Goal: Obtain resource: Obtain resource

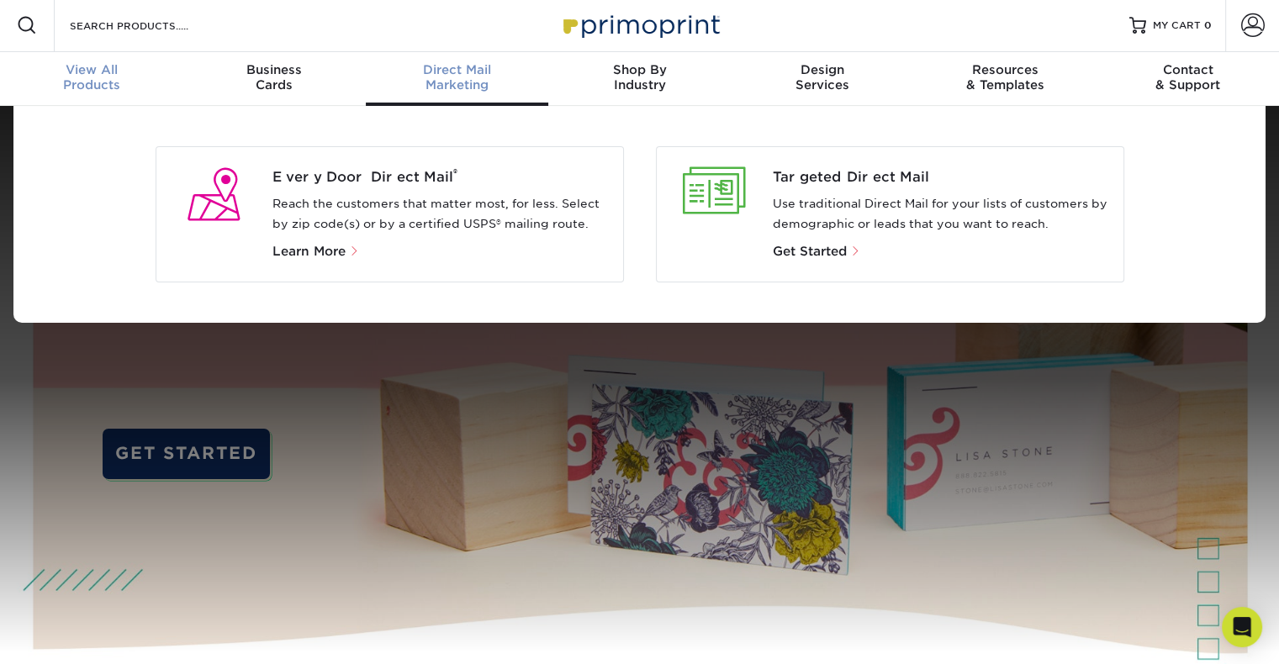
scroll to position [3, 0]
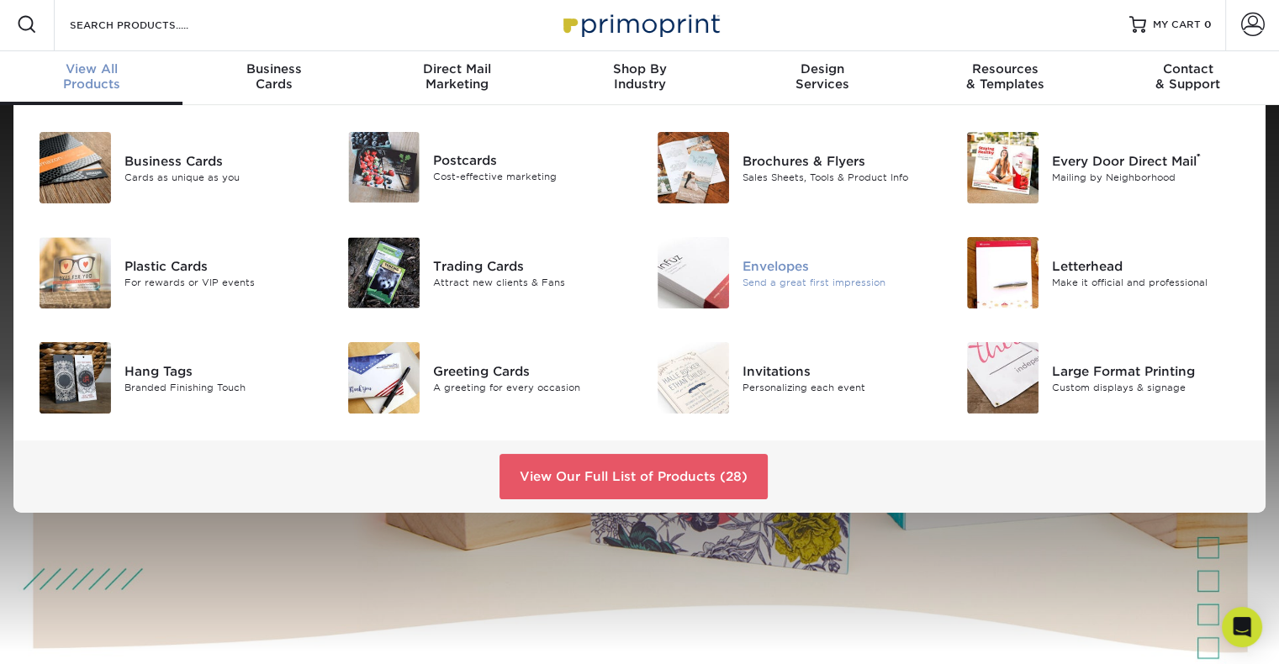
click at [693, 270] on img at bounding box center [693, 272] width 71 height 71
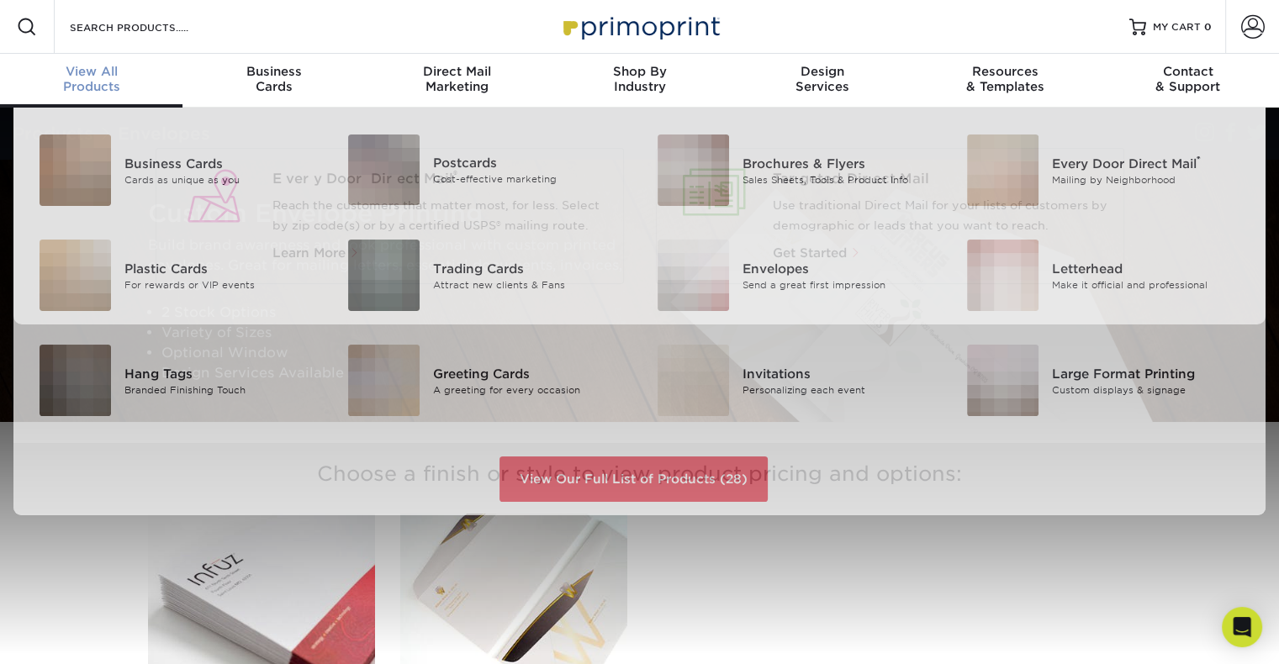
scroll to position [1, 0]
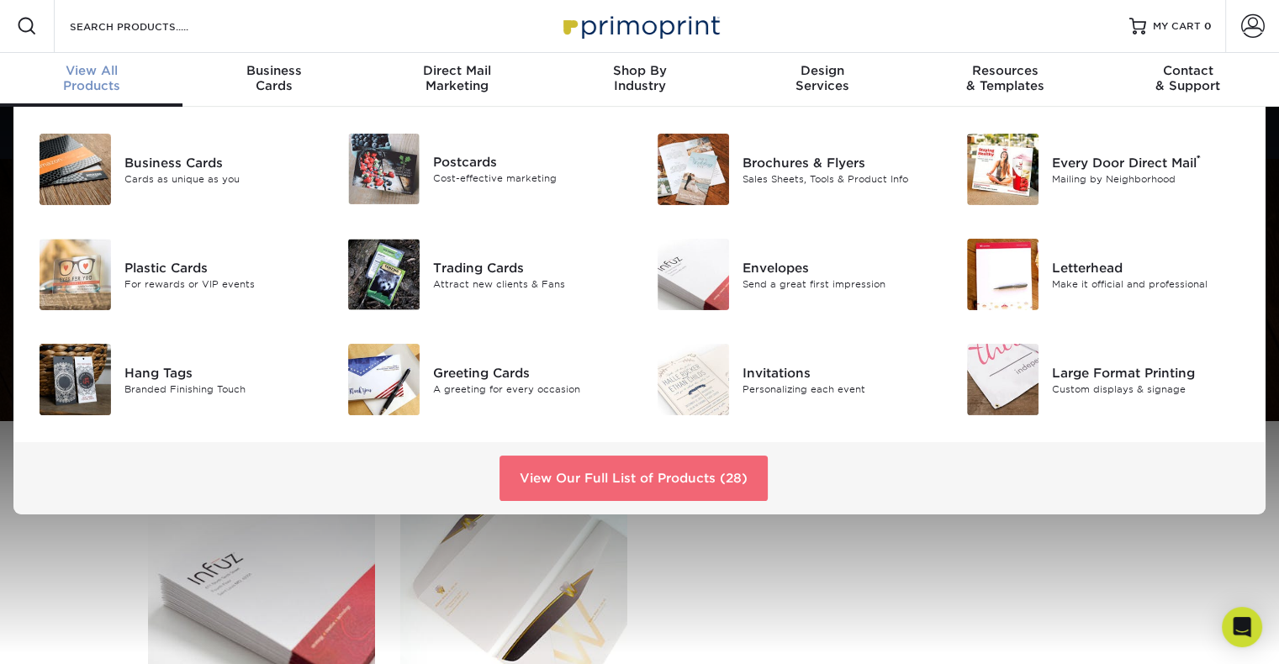
click at [665, 477] on link "View Our Full List of Products (28)" at bounding box center [634, 478] width 268 height 45
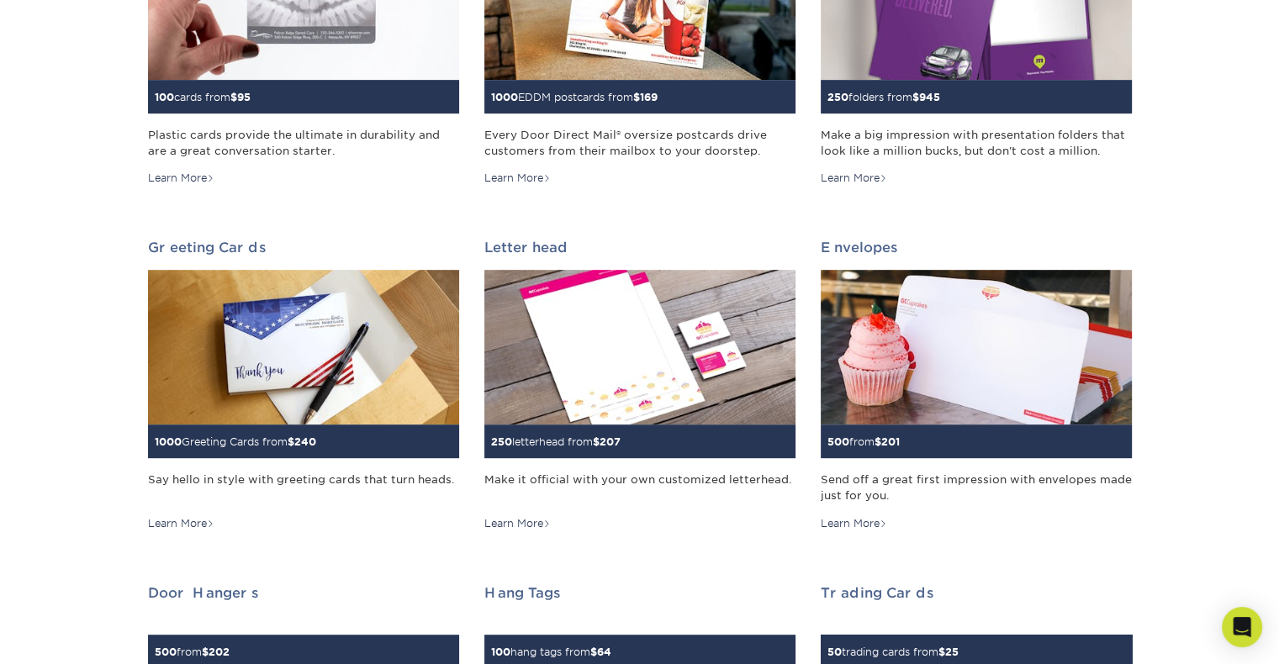
scroll to position [925, 0]
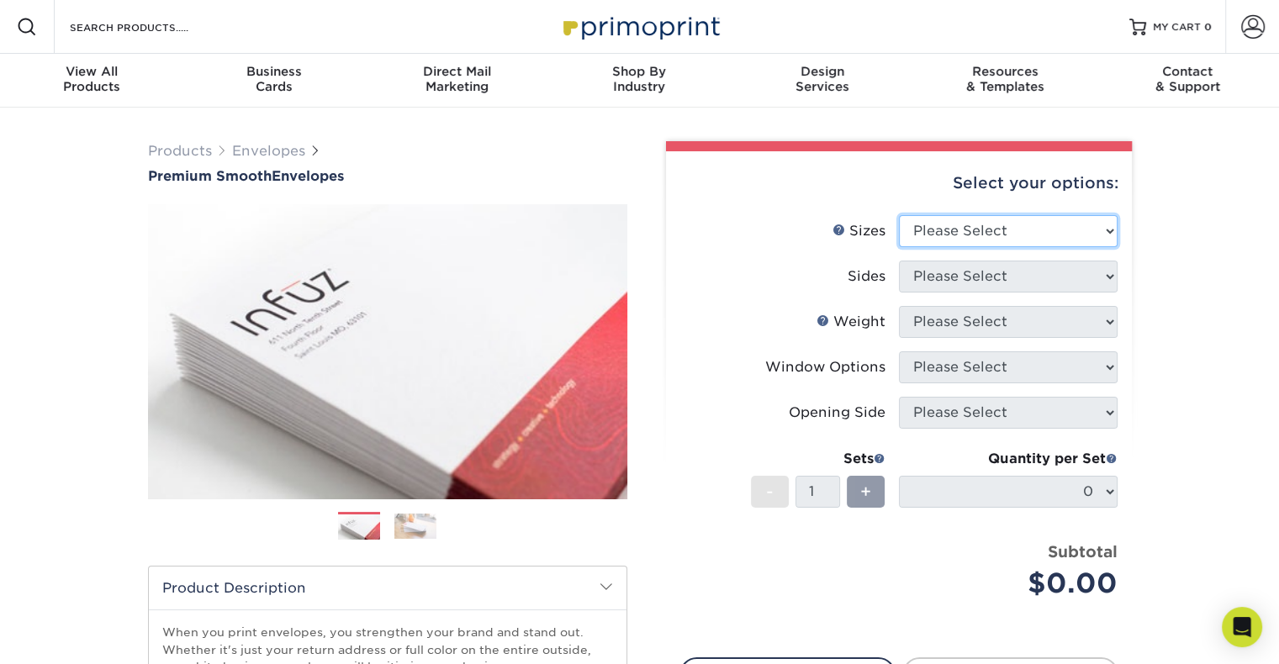
click at [982, 222] on select "Please Select 8.875" x 3.875" 4.125" x 9.5" 5.25" x 7.25" 9" x 12"" at bounding box center [1008, 231] width 219 height 32
click at [1179, 237] on div "Products Envelopes Premium Smooth Envelopes Previous Next / /" at bounding box center [639, 557] width 1279 height 898
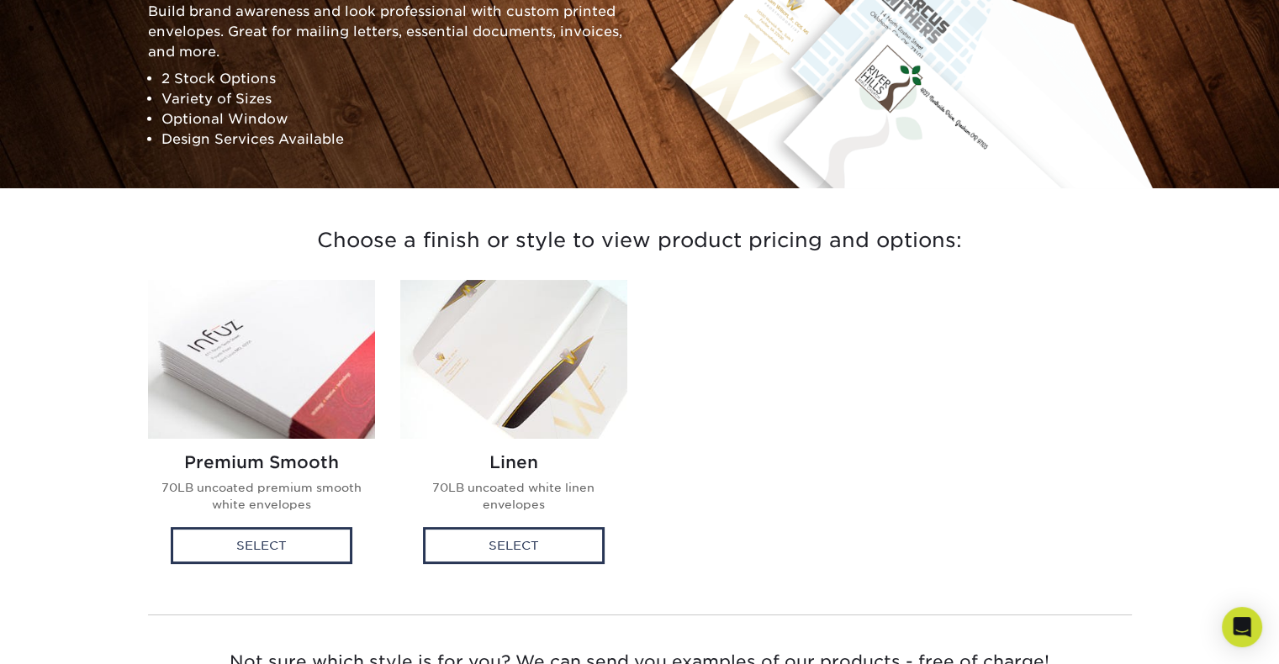
scroll to position [252, 0]
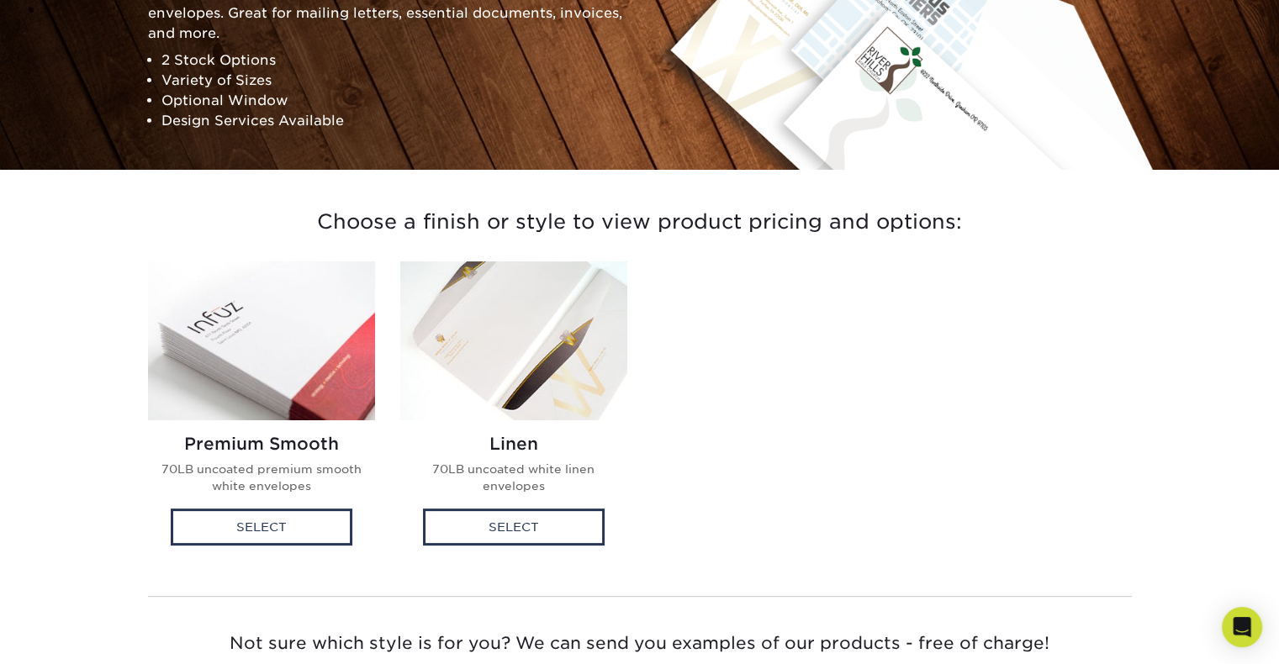
click at [246, 371] on img at bounding box center [261, 341] width 227 height 159
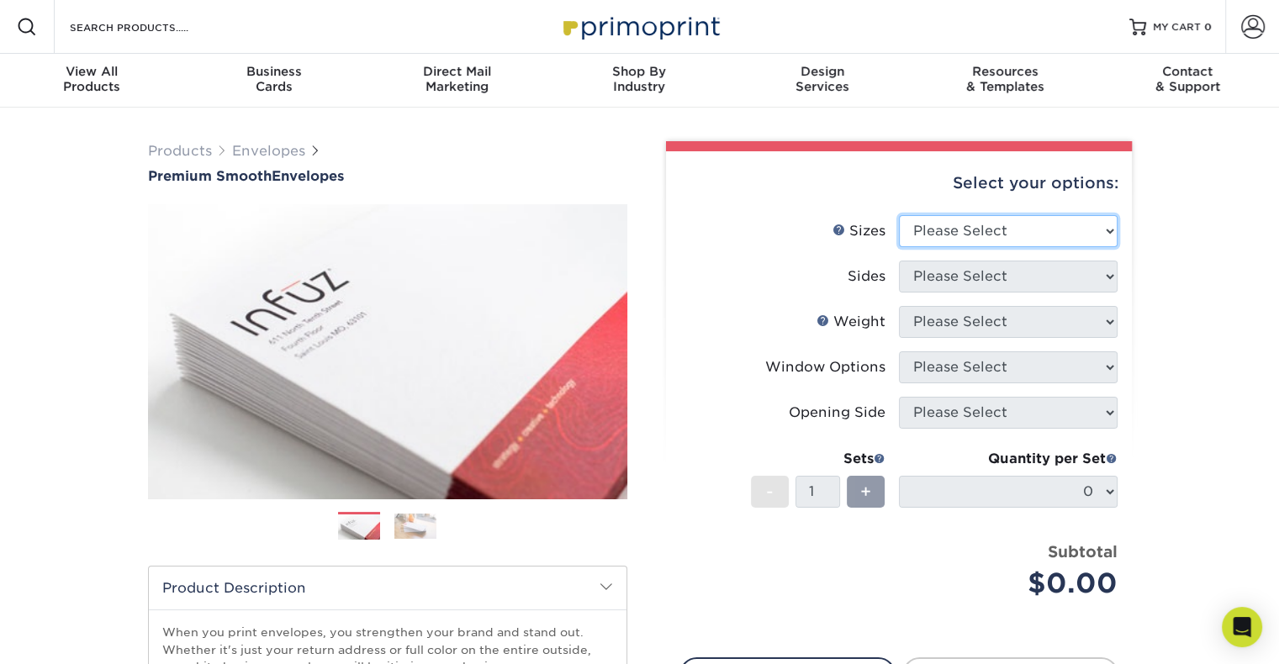
click at [1018, 236] on select "Please Select 8.875" x 3.875" 4.125" x 9.5" 5.25" x 7.25" 9" x 12"" at bounding box center [1008, 231] width 219 height 32
select select "4.12x9.50"
click at [899, 215] on select "Please Select 8.875" x 3.875" 4.125" x 9.5" 5.25" x 7.25" 9" x 12"" at bounding box center [1008, 231] width 219 height 32
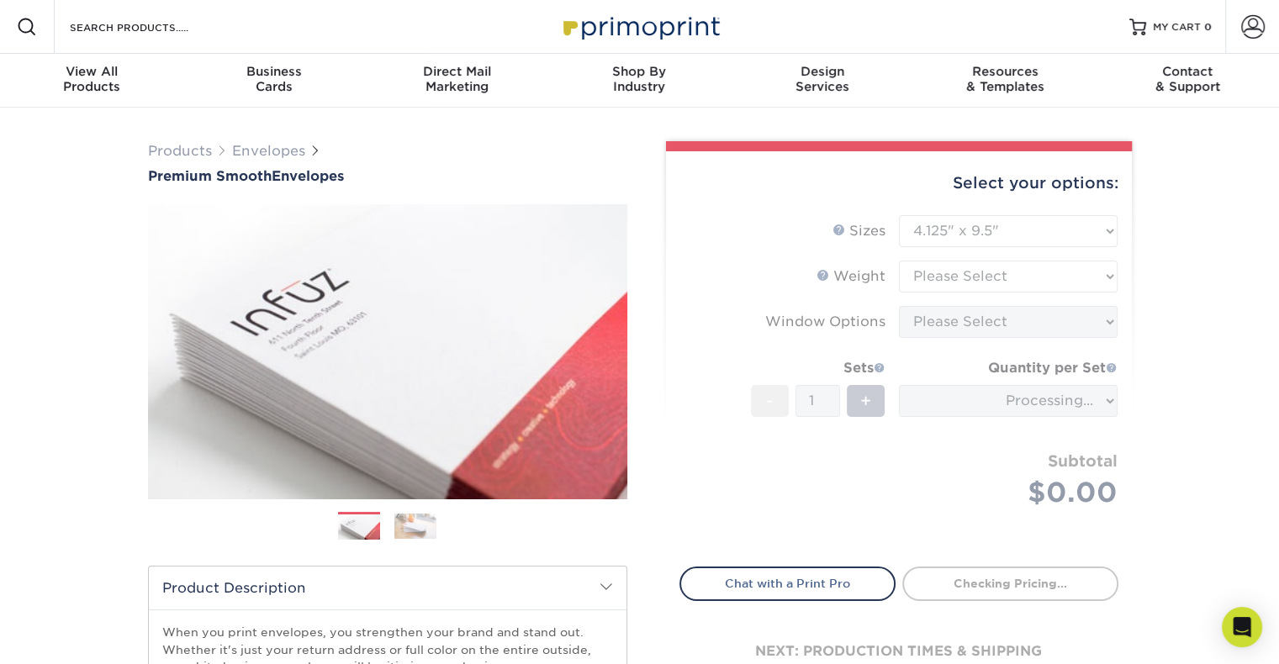
click at [1192, 313] on div "Products Envelopes Premium Smooth Envelopes Previous Next / /" at bounding box center [639, 557] width 1279 height 898
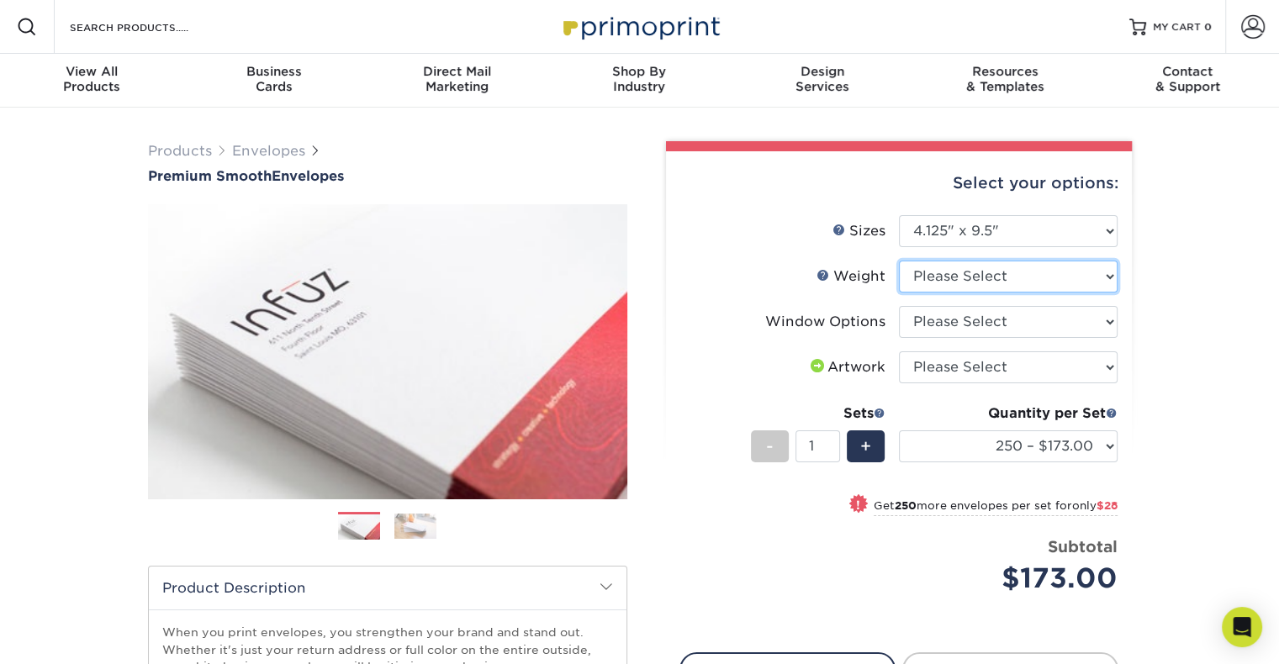
click at [968, 283] on select "Please Select 70LB" at bounding box center [1008, 277] width 219 height 32
click at [971, 278] on select "Please Select 70LB" at bounding box center [1008, 277] width 219 height 32
click at [966, 279] on select "Please Select 70LB" at bounding box center [1008, 277] width 219 height 32
select select "70LB"
click at [899, 261] on select "Please Select 70LB" at bounding box center [1008, 277] width 219 height 32
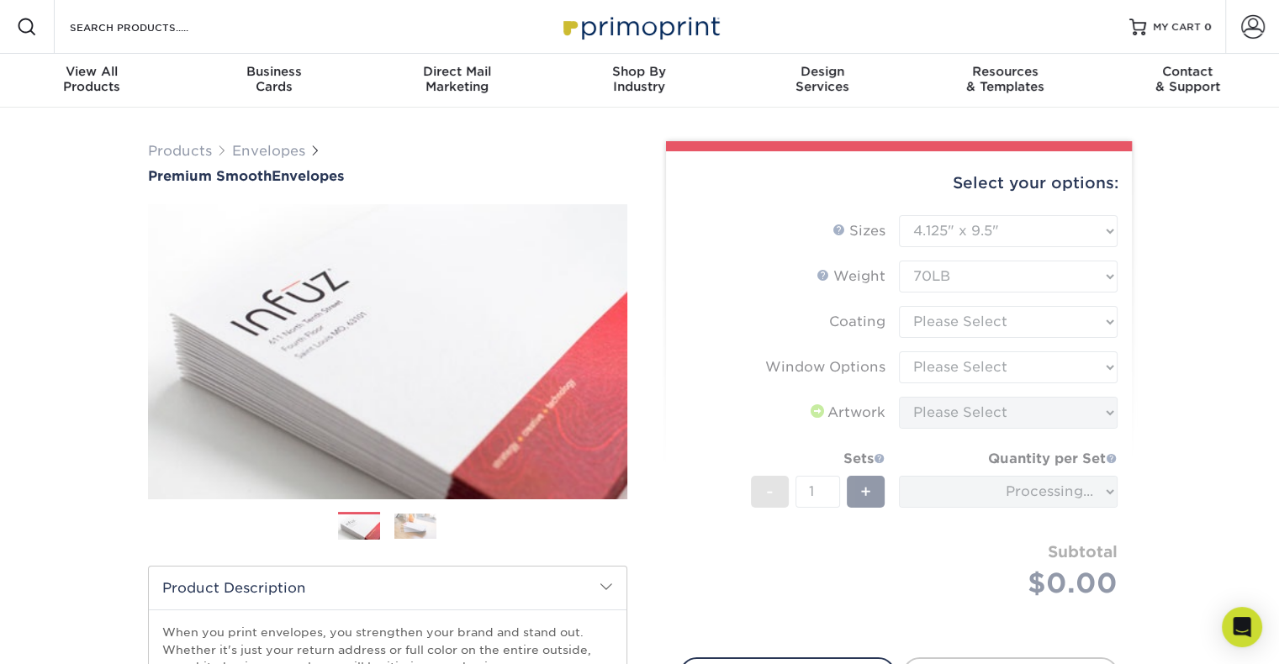
click at [963, 324] on form "Sizes Help Sizes Please Select 8.875" x 3.875" 4.125" x 9.5" 5.25" x 7.25" 9" x…" at bounding box center [898, 426] width 439 height 423
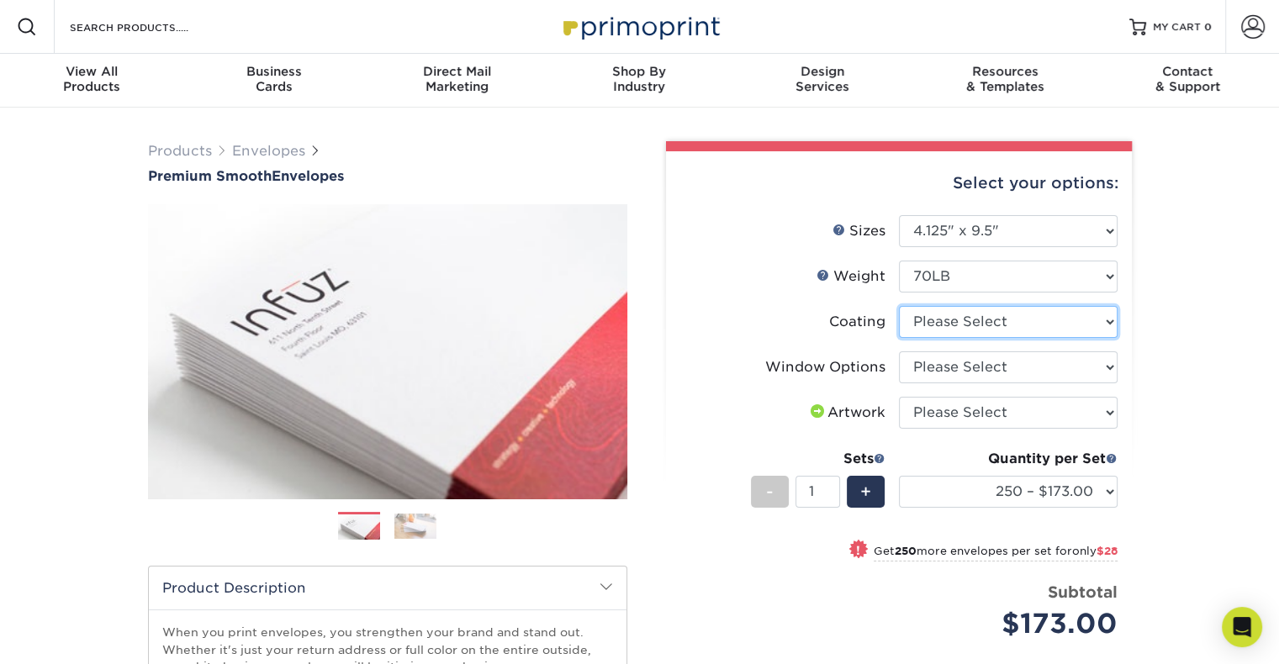
click at [1055, 334] on select at bounding box center [1008, 322] width 219 height 32
click at [1049, 335] on select at bounding box center [1008, 322] width 219 height 32
click at [995, 329] on select at bounding box center [1008, 322] width 219 height 32
select select "3e7618de-abca-4bda-9f97-8b9129e913d8"
click at [899, 306] on select at bounding box center [1008, 322] width 219 height 32
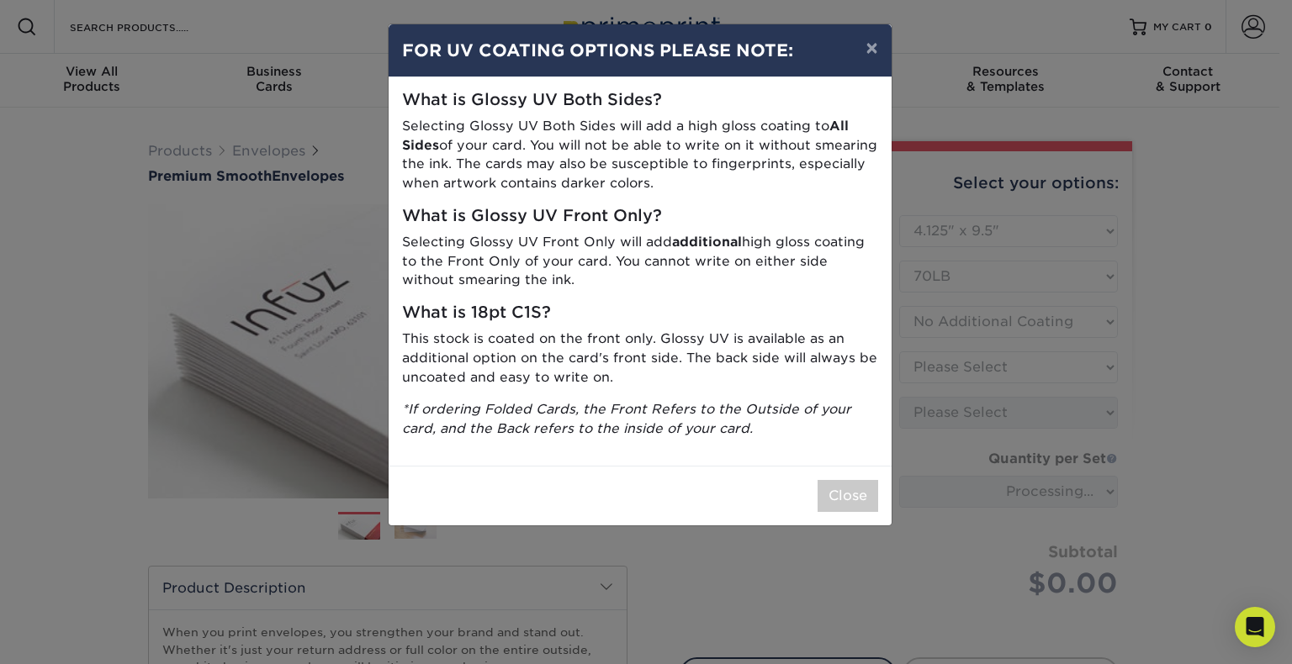
click at [843, 376] on p "This stock is coated on the front only. Glossy UV is available as an additional…" at bounding box center [640, 358] width 476 height 57
click at [866, 46] on button "×" at bounding box center [871, 47] width 39 height 47
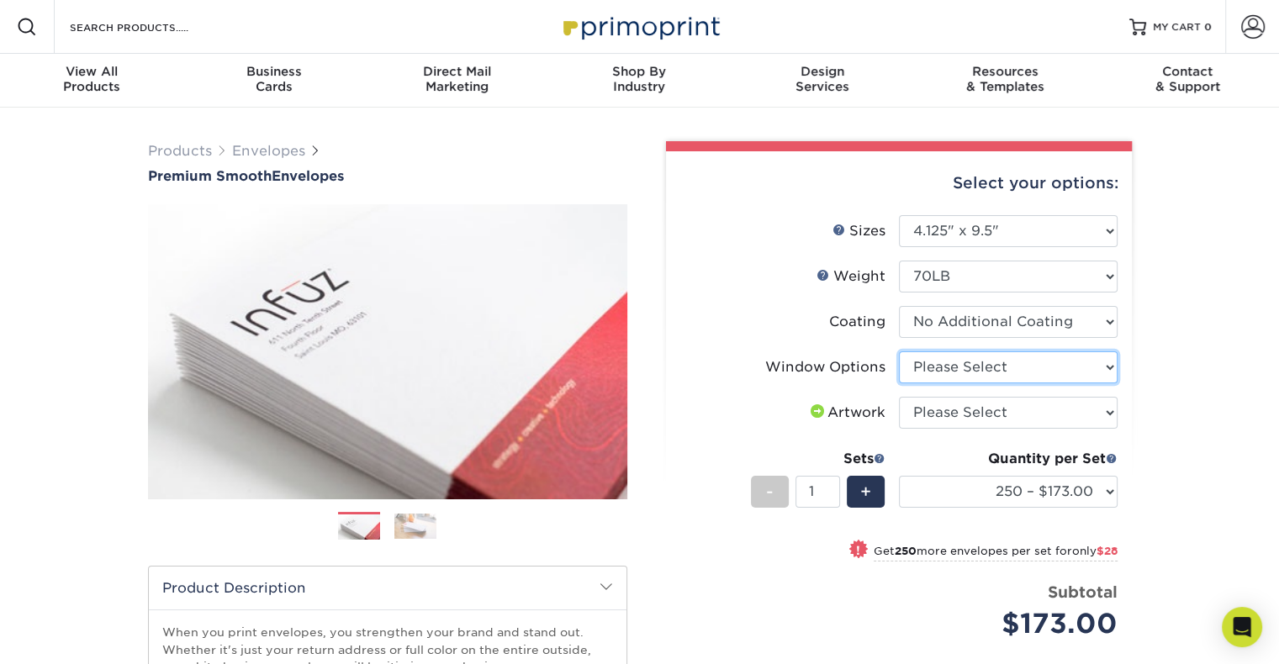
click at [986, 366] on select "Please Select No Window Window (Left Side)" at bounding box center [1008, 368] width 219 height 32
select select "b86b10cc-c636-4afb-8a99-5a4de9e47610"
click at [899, 352] on select "Please Select No Window Window (Left Side)" at bounding box center [1008, 368] width 219 height 32
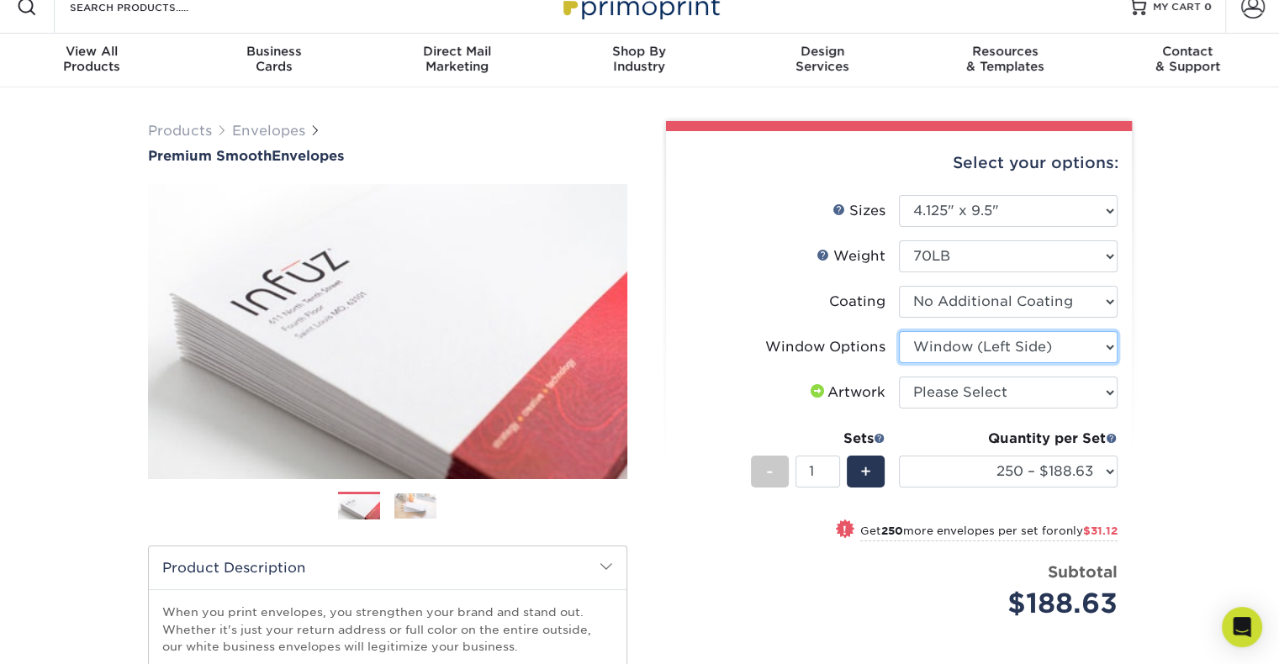
scroll to position [84, 0]
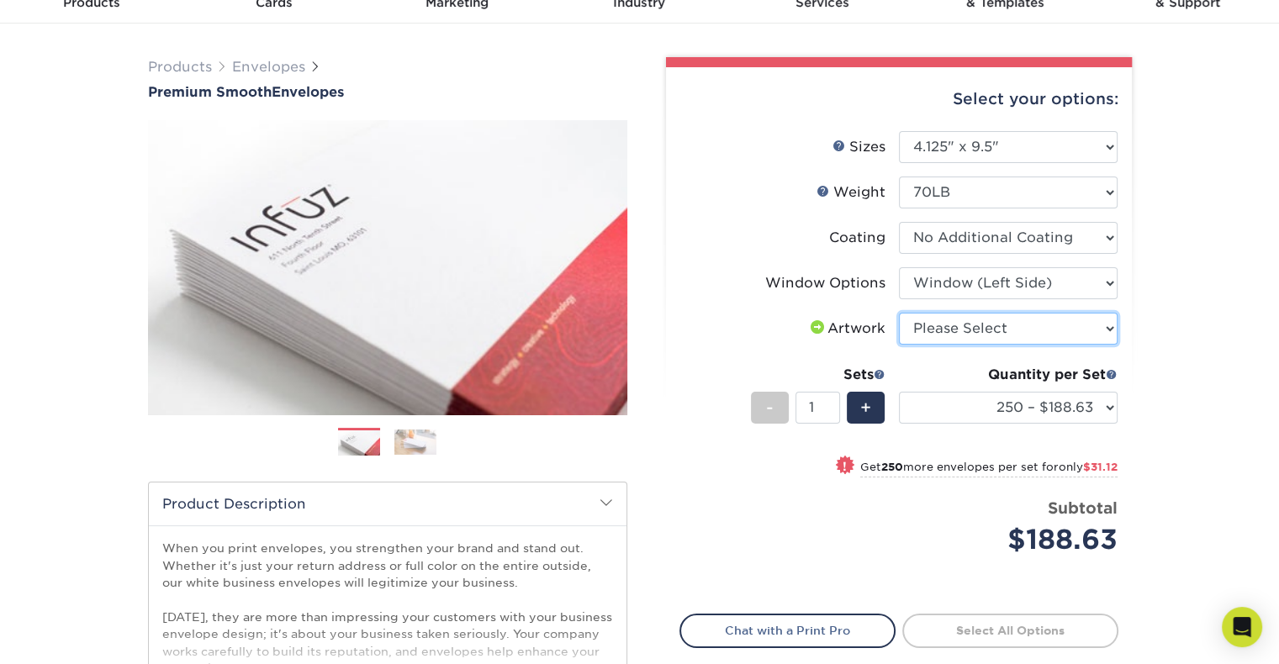
click at [1022, 329] on select "Please Select I will upload files I need a design - $50" at bounding box center [1008, 329] width 219 height 32
select select "upload"
click at [899, 313] on select "Please Select I will upload files I need a design - $50" at bounding box center [1008, 329] width 219 height 32
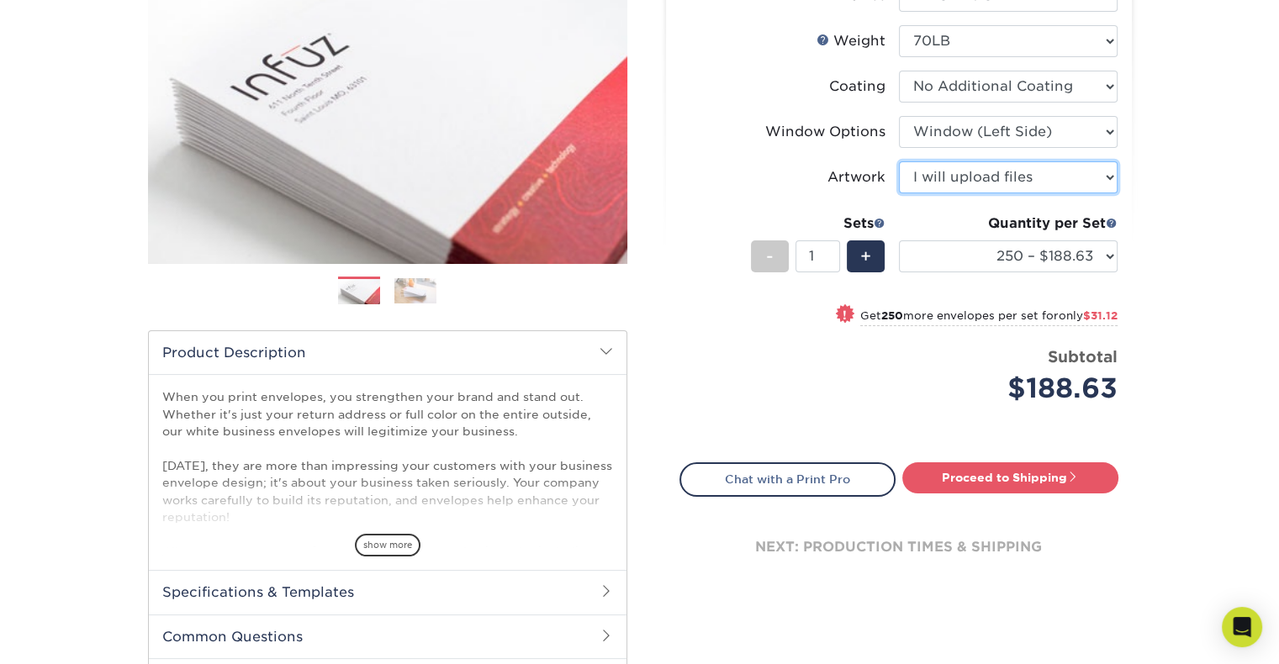
scroll to position [252, 0]
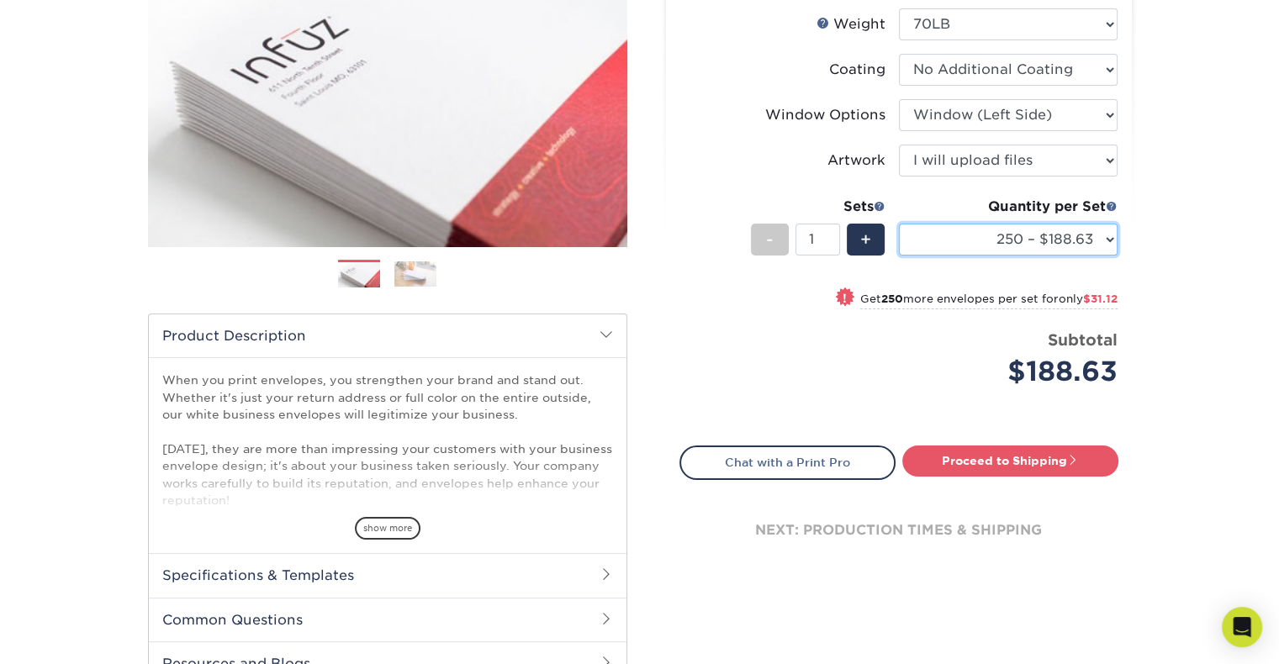
click at [968, 236] on select "250 – $188.63 500 – $219.75 1000 – $276.00 2500 – $431.75 5000 – $641.00 10000 …" at bounding box center [1008, 240] width 219 height 32
click at [1026, 231] on select "250 – $188.63 500 – $219.75 1000 – $276.00 2500 – $431.75 5000 – $641.00 10000 …" at bounding box center [1008, 240] width 219 height 32
click at [1057, 238] on select "250 – $188.63 500 – $219.75 1000 – $276.00 2500 – $431.75 5000 – $641.00 10000 …" at bounding box center [1008, 240] width 219 height 32
click at [743, 321] on div "! Get 250 more envelopes per set for only $31.12" at bounding box center [898, 308] width 437 height 40
select select "500 – $219.75"
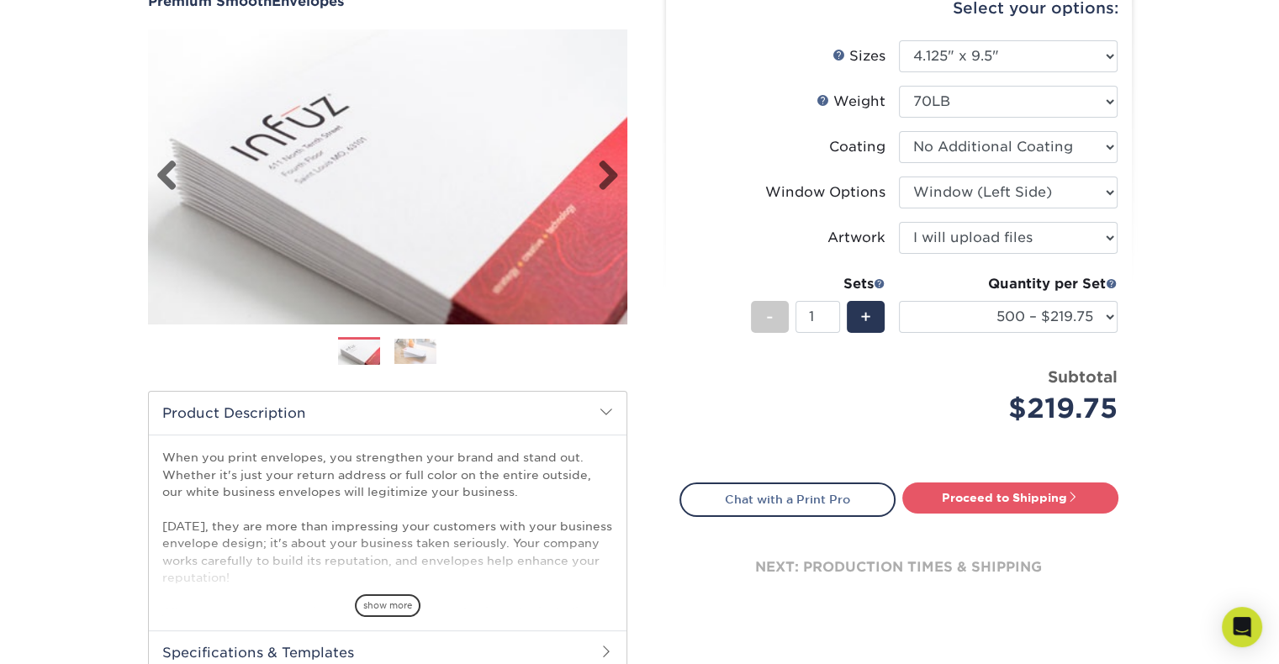
scroll to position [84, 0]
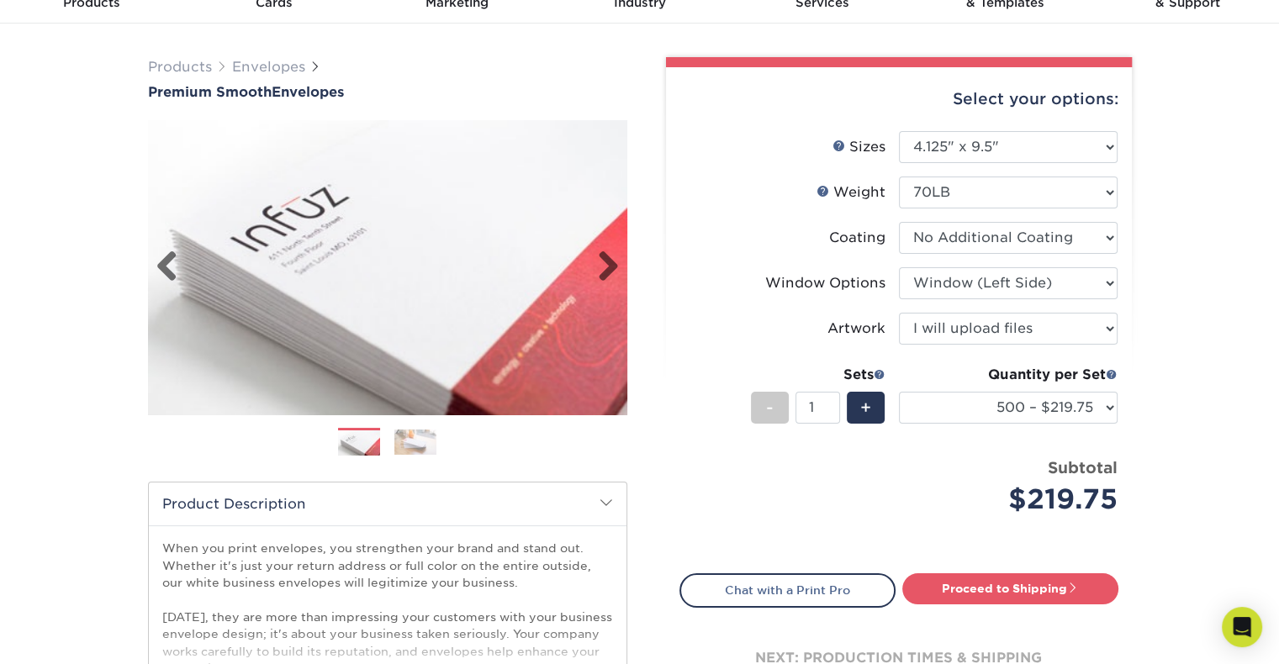
click at [611, 227] on img at bounding box center [387, 267] width 479 height 331
click at [612, 265] on link "Next" at bounding box center [602, 268] width 34 height 34
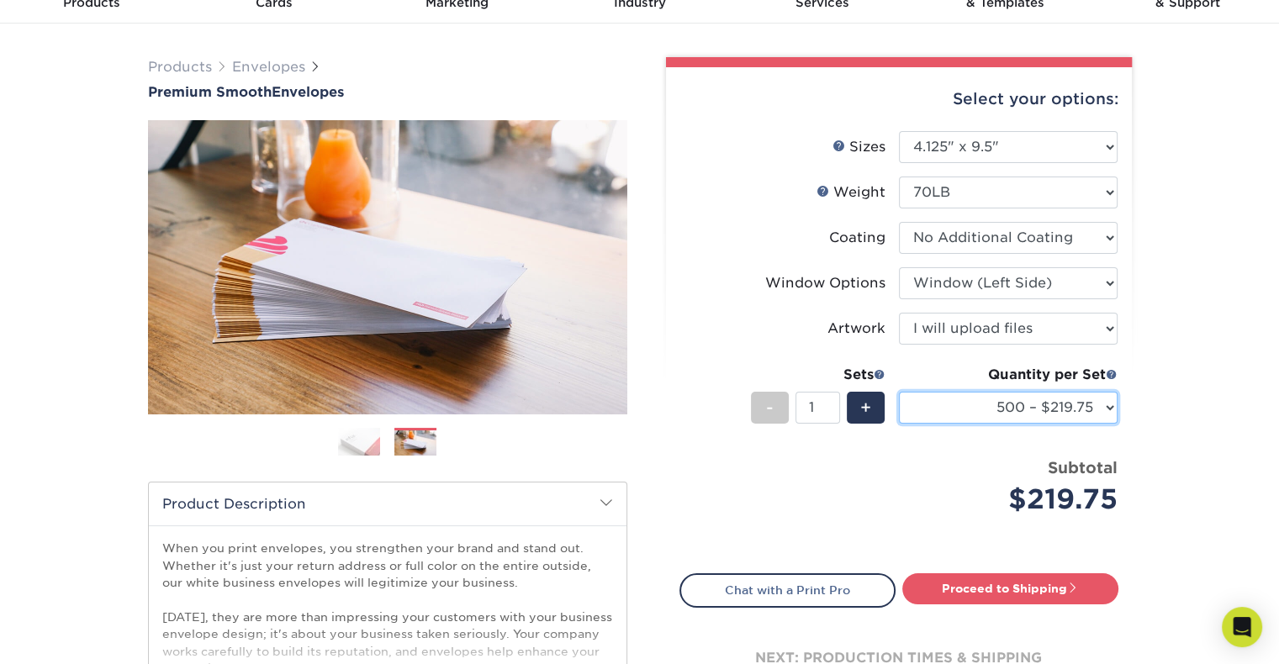
click at [995, 403] on select "250 – $188.63 500 – $219.75 1000 – $276.00 2500 – $431.75 5000 – $641.00 10000 …" at bounding box center [1008, 408] width 219 height 32
click at [996, 403] on select "250 – $188.63 500 – $219.75 1000 – $276.00 2500 – $431.75 5000 – $641.00 10000 …" at bounding box center [1008, 408] width 219 height 32
click at [1046, 405] on select "250 – $188.63 500 – $219.75 1000 – $276.00 2500 – $431.75 5000 – $641.00 10000 …" at bounding box center [1008, 408] width 219 height 32
drag, startPoint x: 1160, startPoint y: 352, endPoint x: 1145, endPoint y: 352, distance: 15.1
click at [1159, 352] on div "Products Envelopes Premium Smooth Envelopes Previous Next / /" at bounding box center [639, 473] width 1279 height 898
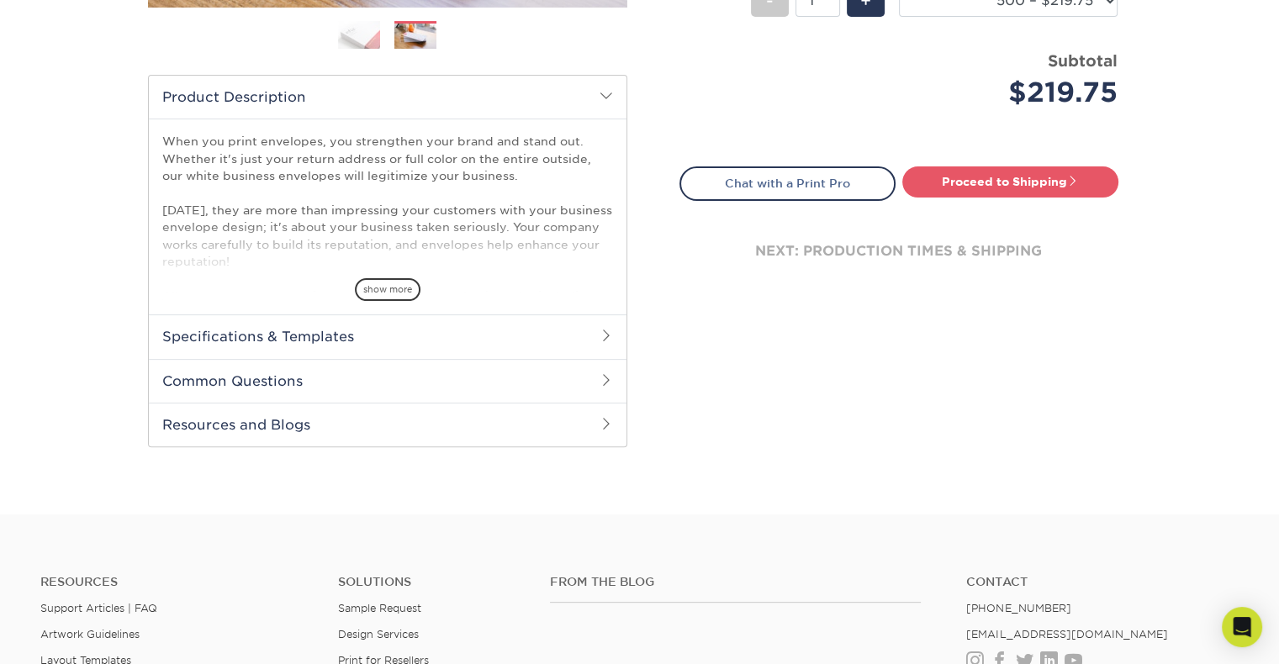
scroll to position [420, 0]
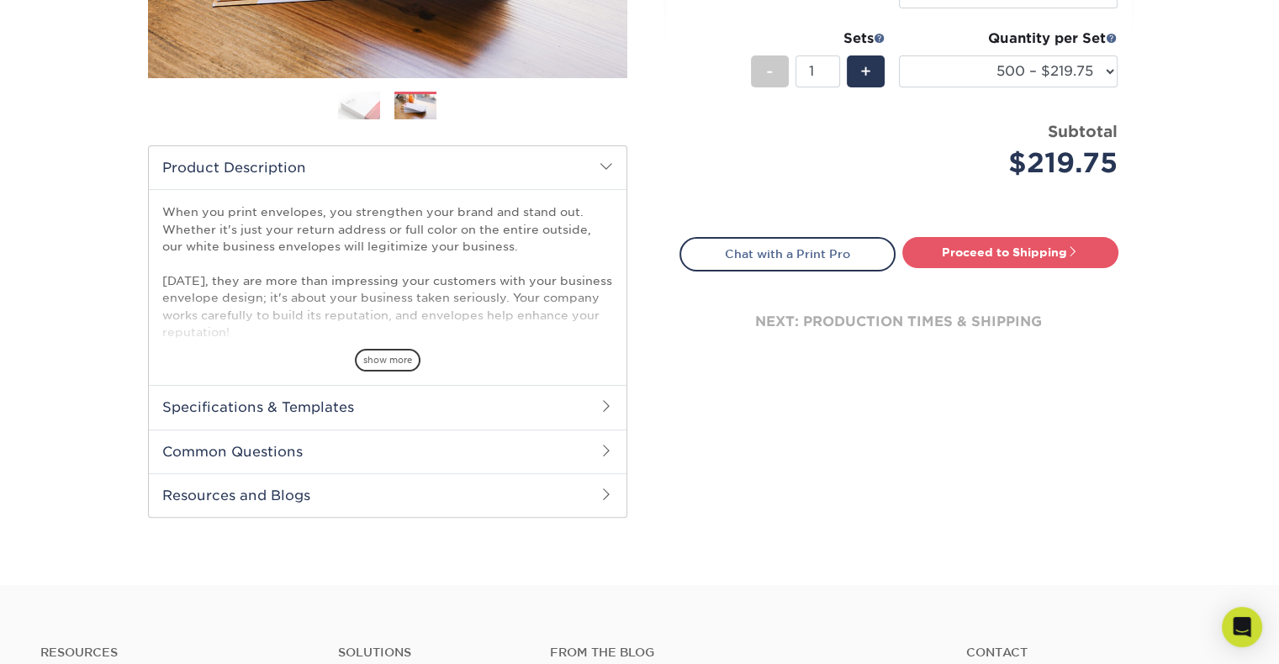
click at [393, 413] on h2 "Specifications & Templates" at bounding box center [388, 407] width 478 height 44
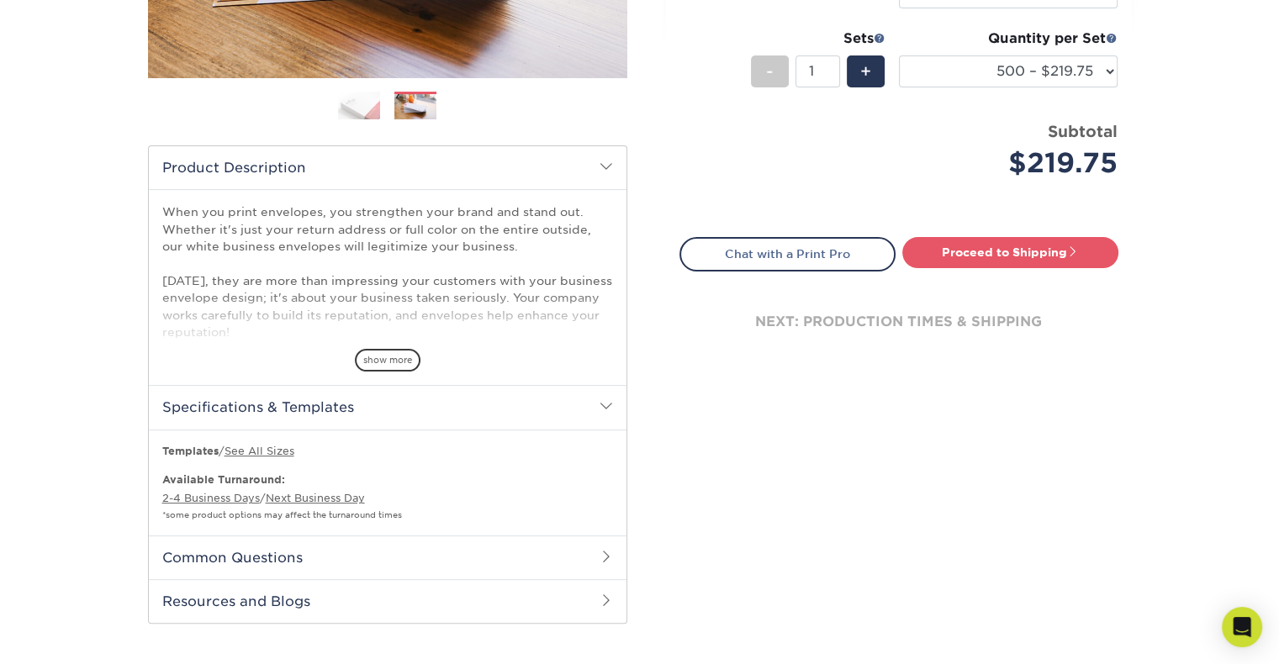
click at [427, 563] on h2 "Common Questions" at bounding box center [388, 558] width 478 height 44
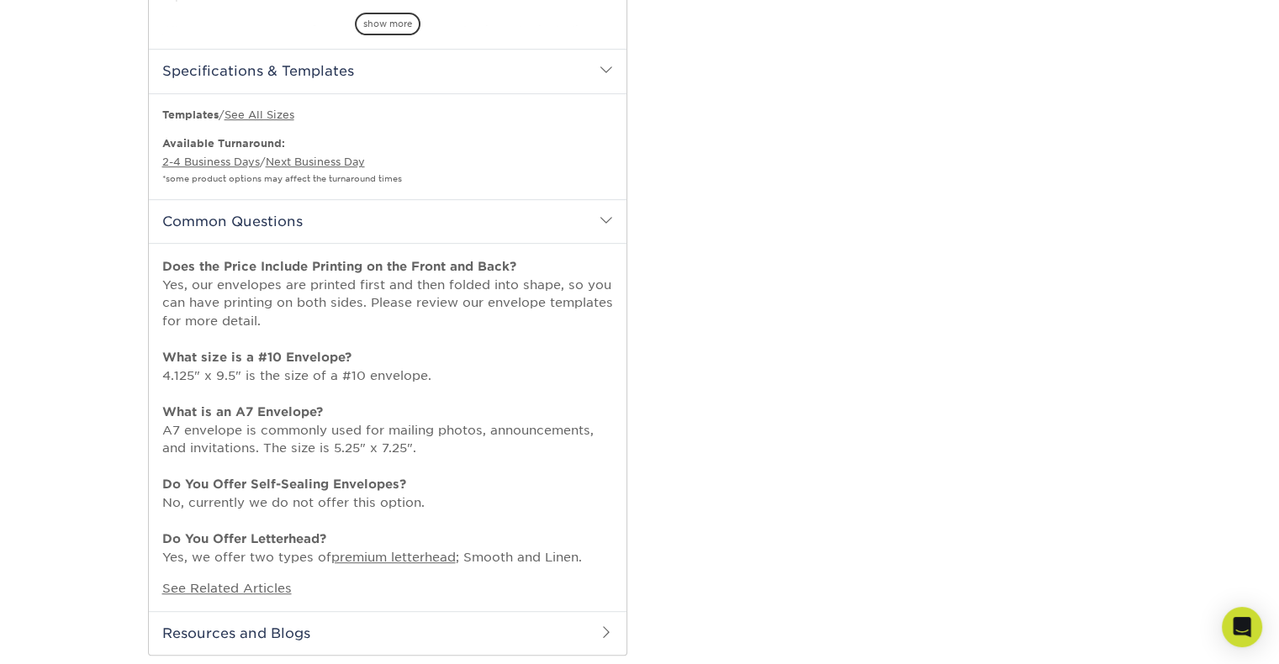
scroll to position [841, 0]
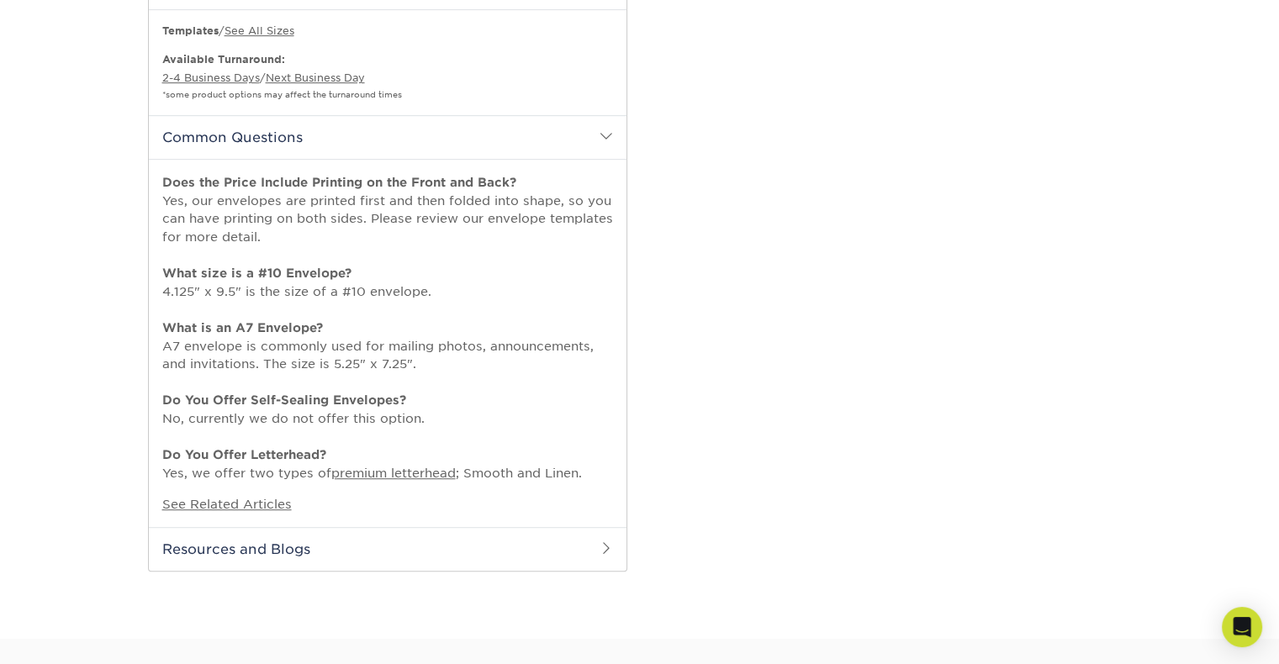
click at [495, 551] on h2 "Resources and Blogs" at bounding box center [388, 549] width 478 height 44
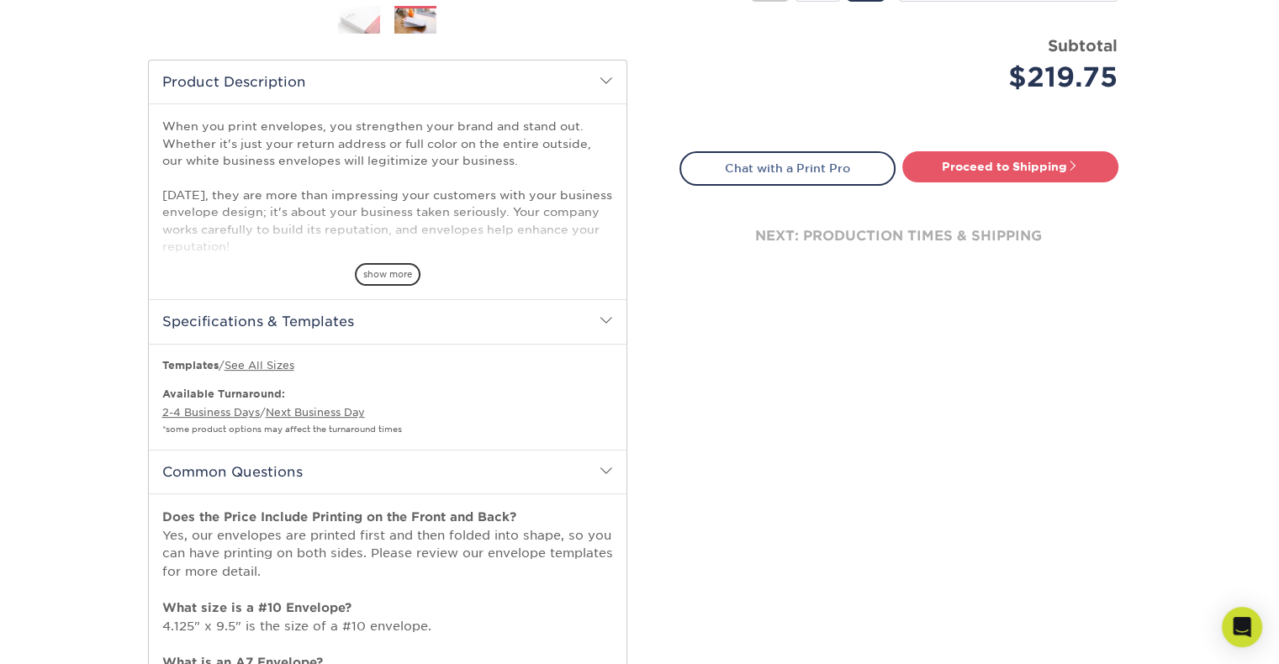
scroll to position [505, 0]
click at [400, 291] on div "When you print envelopes, you strengthen your brand and stand out. Whether it's…" at bounding box center [388, 203] width 478 height 196
click at [394, 280] on span "show more" at bounding box center [388, 276] width 66 height 23
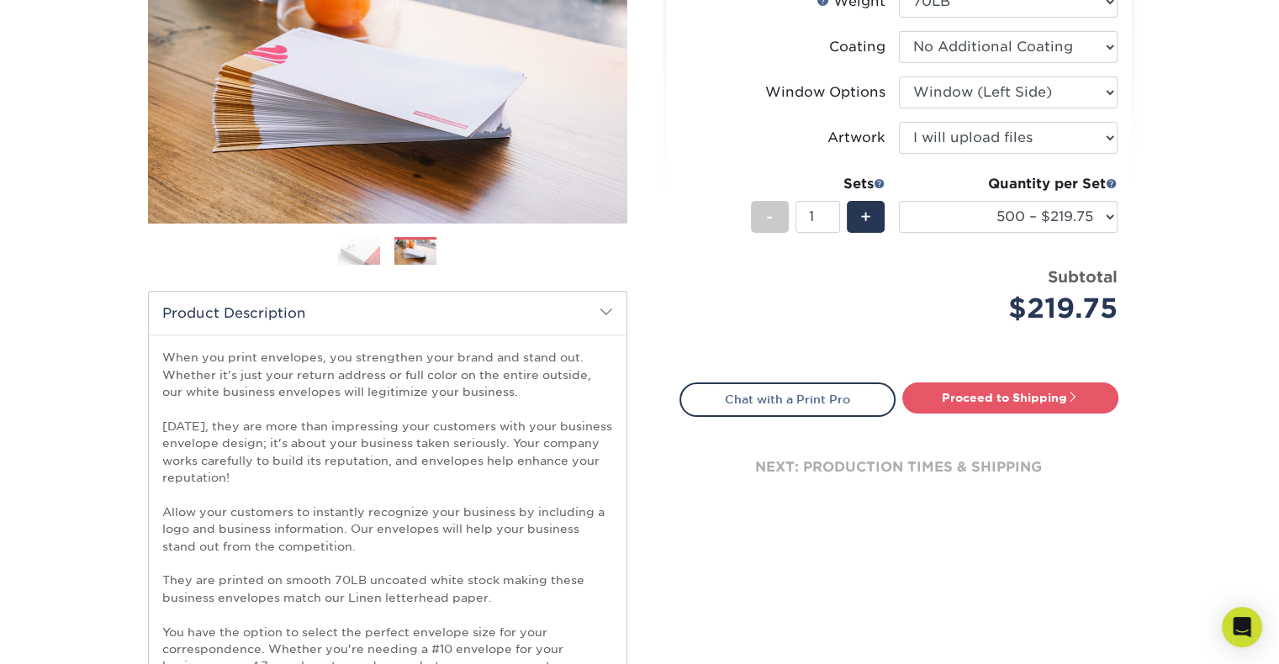
scroll to position [0, 0]
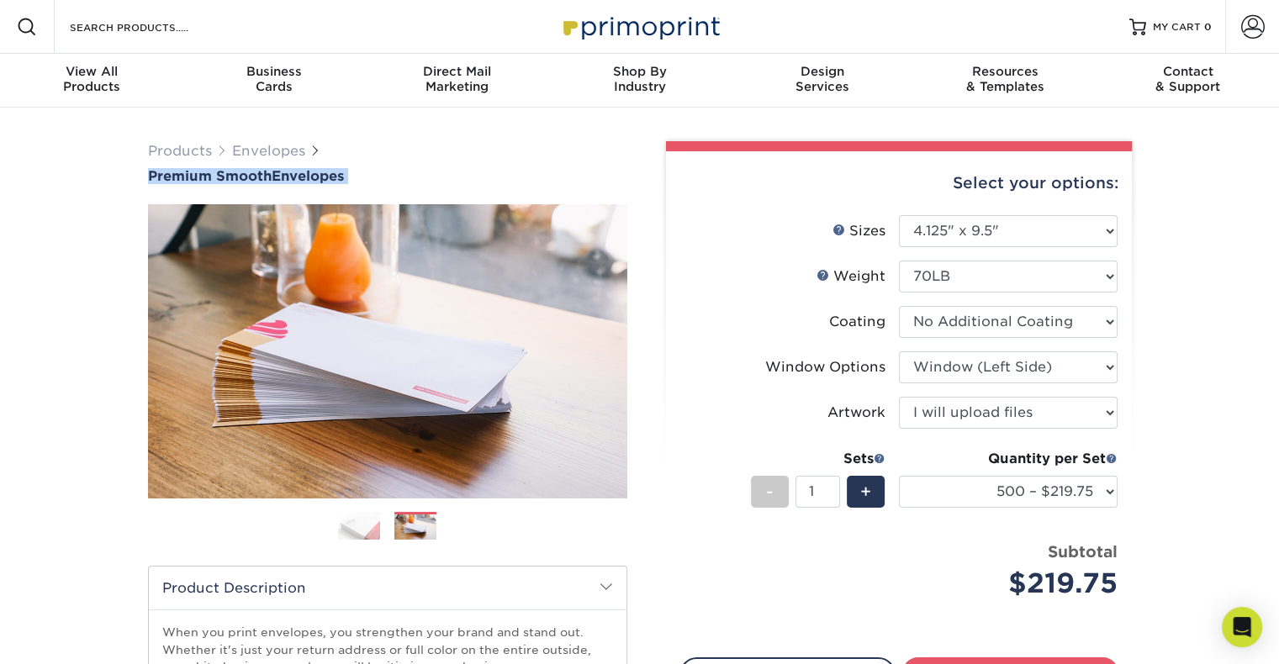
drag, startPoint x: 114, startPoint y: 183, endPoint x: 373, endPoint y: 185, distance: 259.0
copy div "Premium Smooth Envelopes"
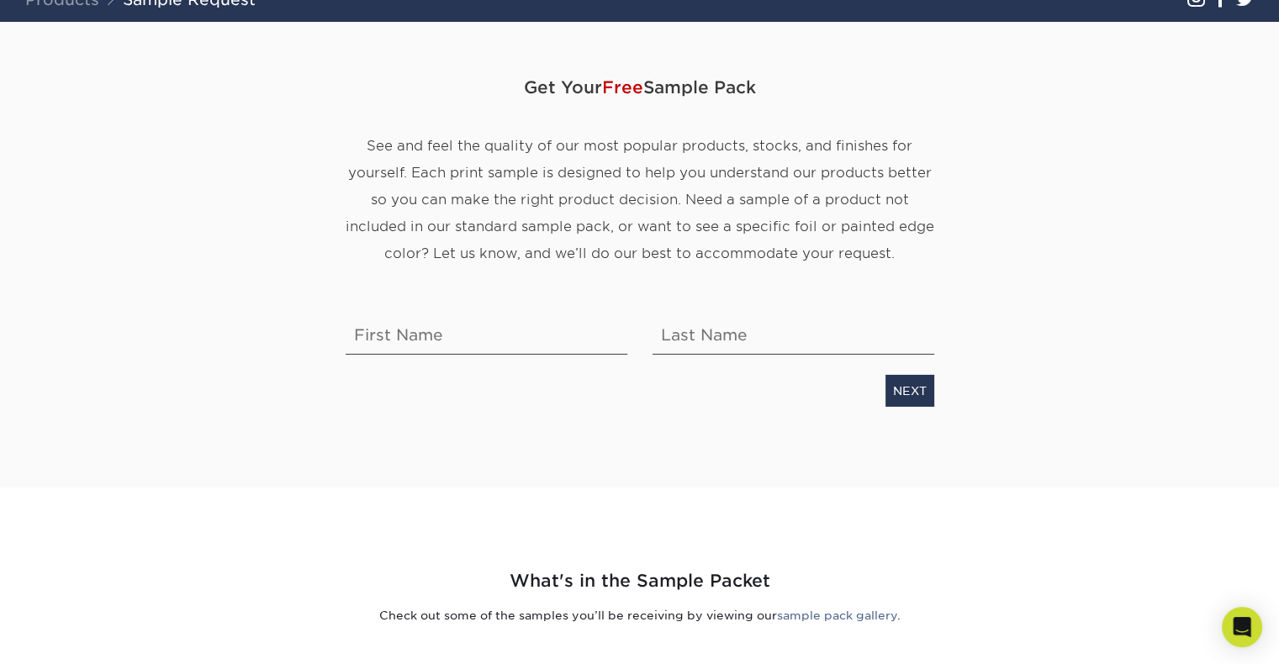
scroll to position [168, 0]
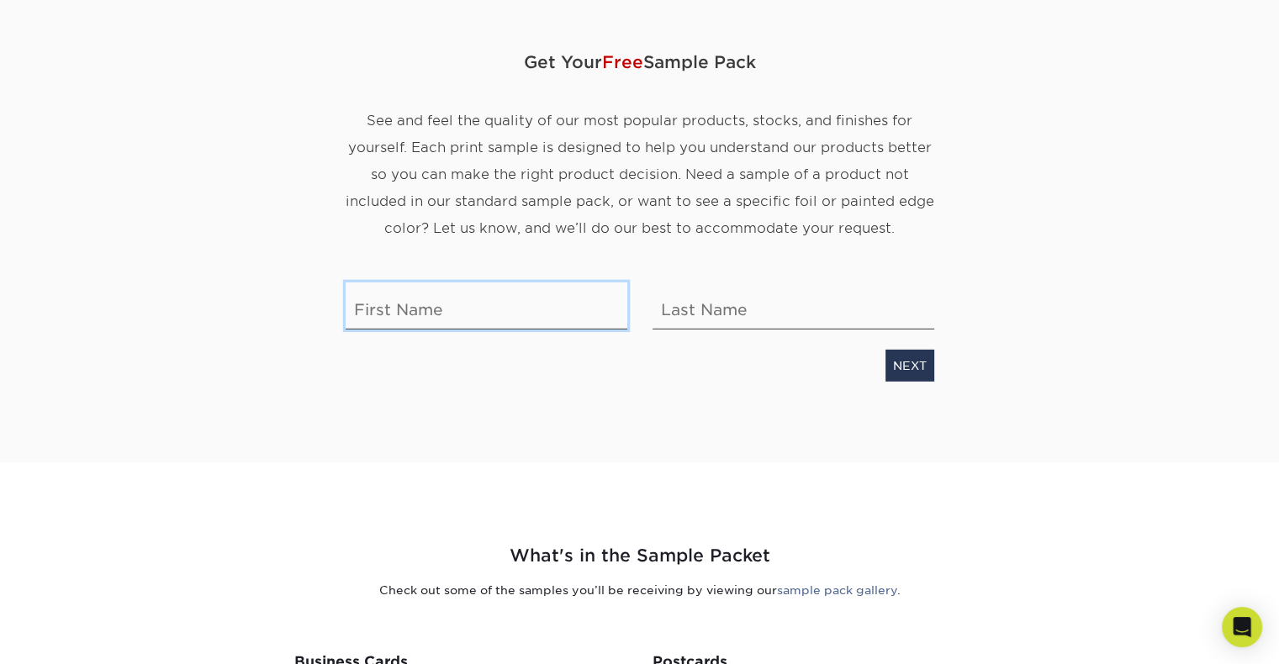
click at [466, 312] on input "text" at bounding box center [487, 306] width 282 height 47
type input "William"
type input "Desormeaux"
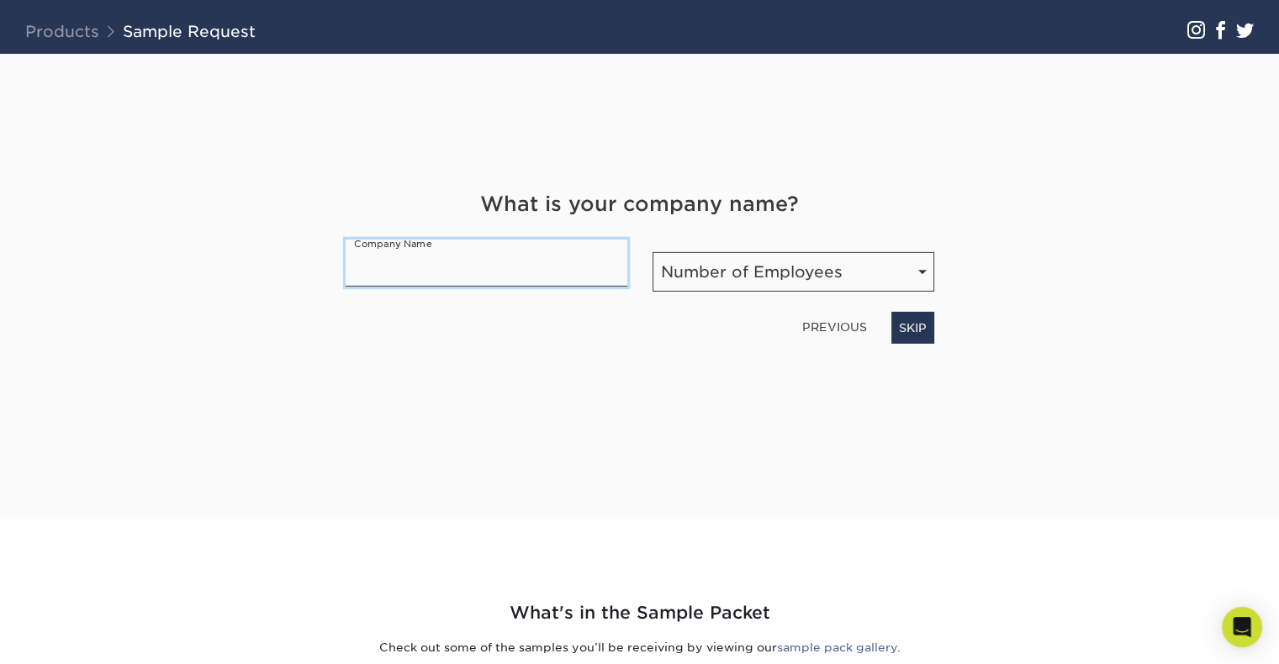
scroll to position [94, 0]
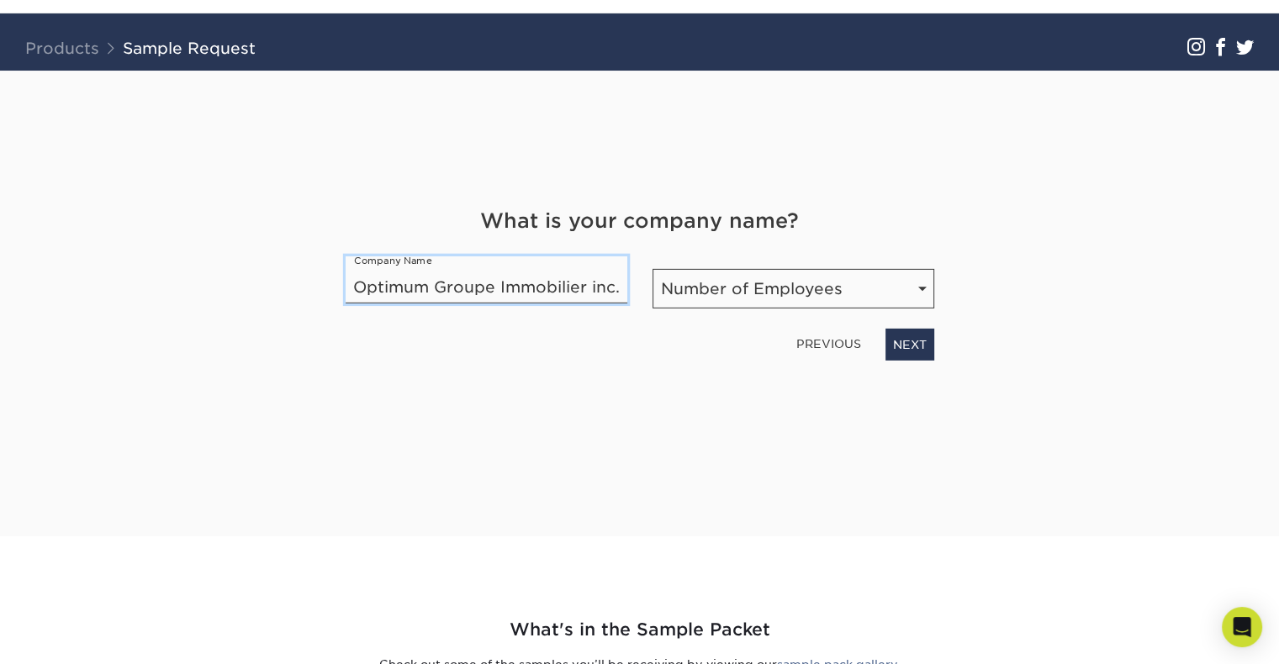
type input "Optimum Groupe Immobilier inc."
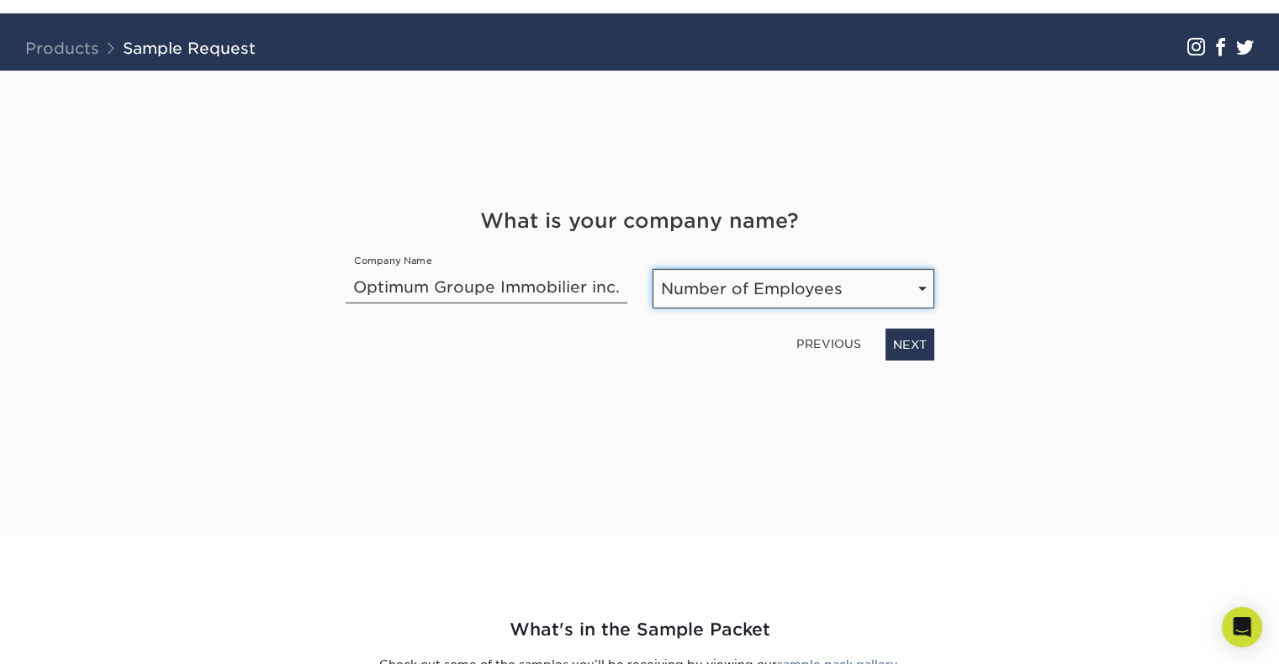
scroll to position [0, 0]
click at [787, 292] on select "Number of Employees Self-employed 1-10 employees 11-50 employees 51-200 employe…" at bounding box center [794, 289] width 282 height 40
select select "1-10"
click at [653, 269] on select "Number of Employees Self-employed 1-10 employees 11-50 employees 51-200 employe…" at bounding box center [794, 289] width 282 height 40
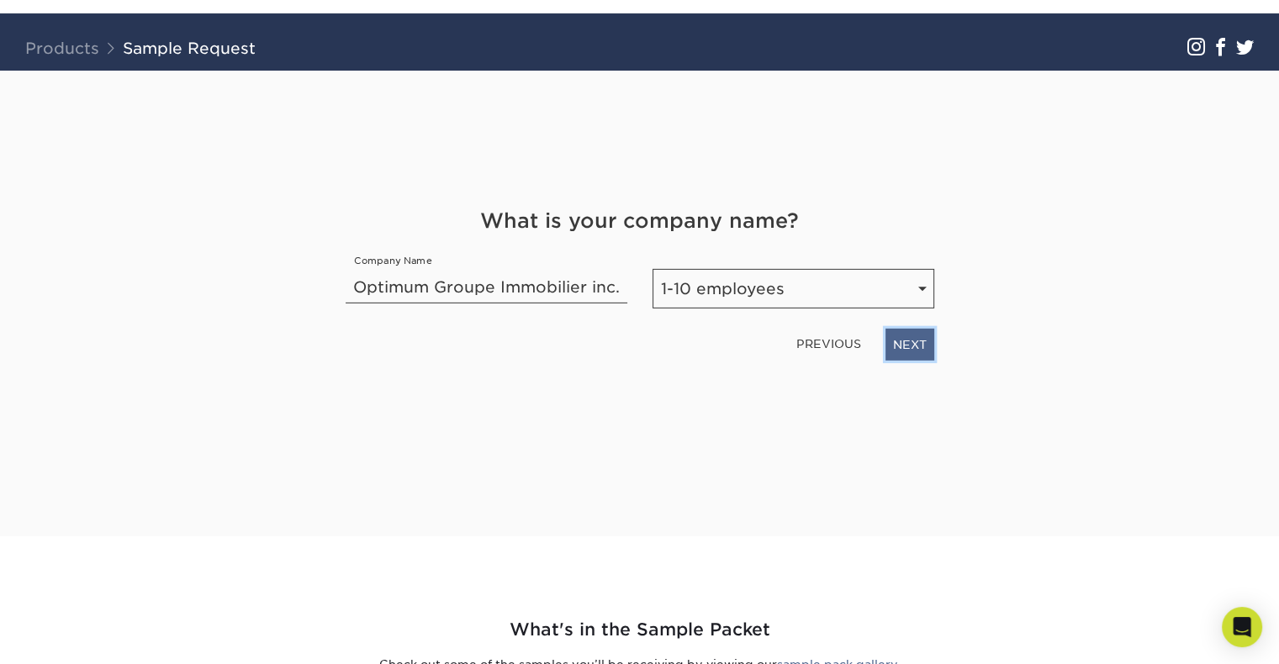
click at [898, 350] on link "NEXT" at bounding box center [910, 345] width 49 height 32
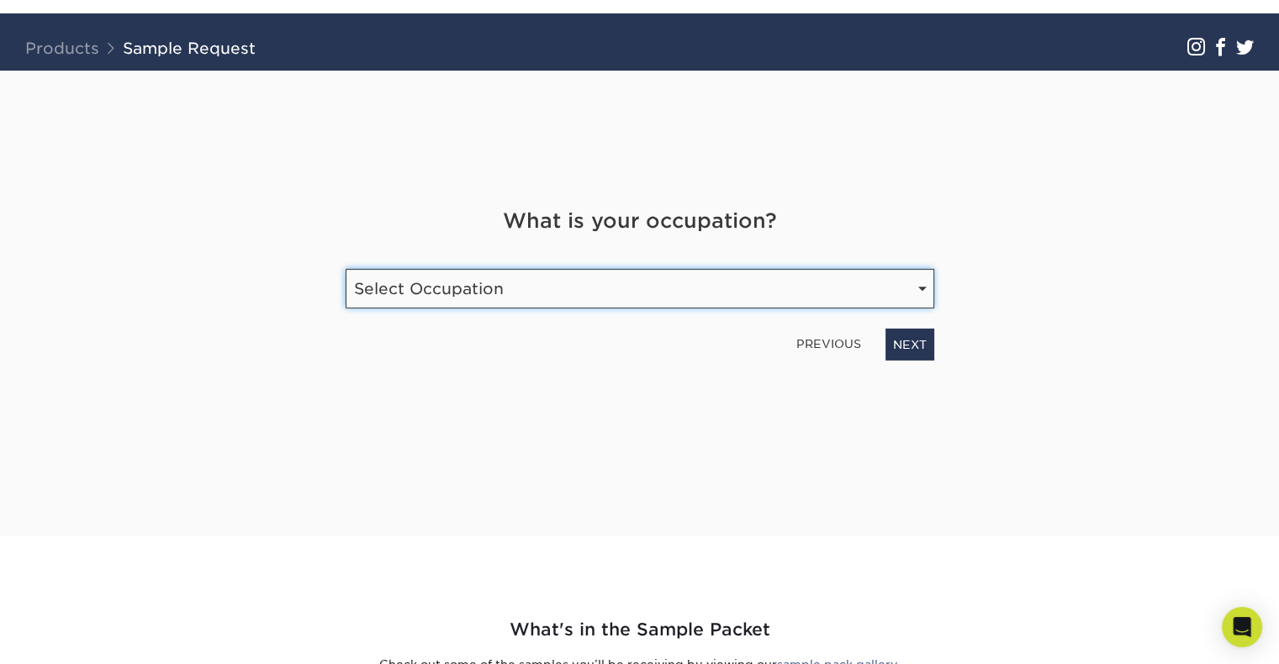
click at [749, 281] on select "Select Occupation Agency Automotive Blogger Cleaning Services Construction Educ…" at bounding box center [640, 289] width 589 height 40
click at [346, 269] on select "Select Occupation Agency Automotive Blogger Cleaning Services Construction Educ…" at bounding box center [640, 289] width 589 height 40
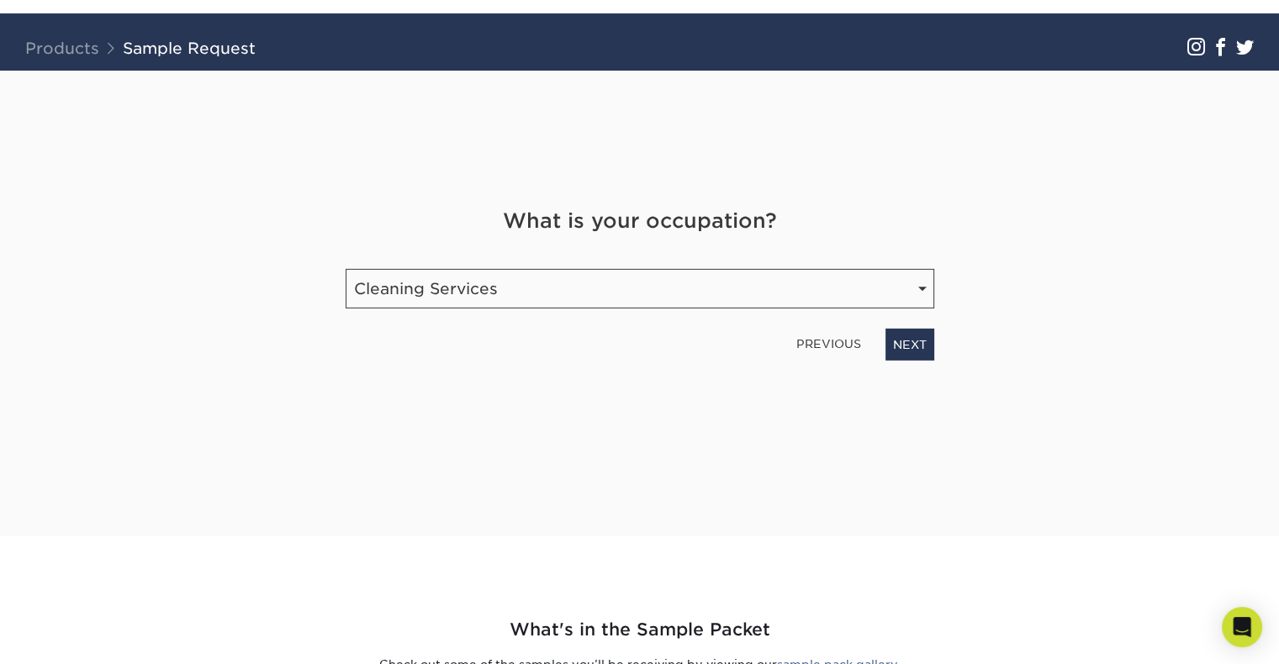
click at [452, 313] on div "What is your occupation? Occupation Select Occupation Agency Automotive Blogger…" at bounding box center [640, 283] width 614 height 155
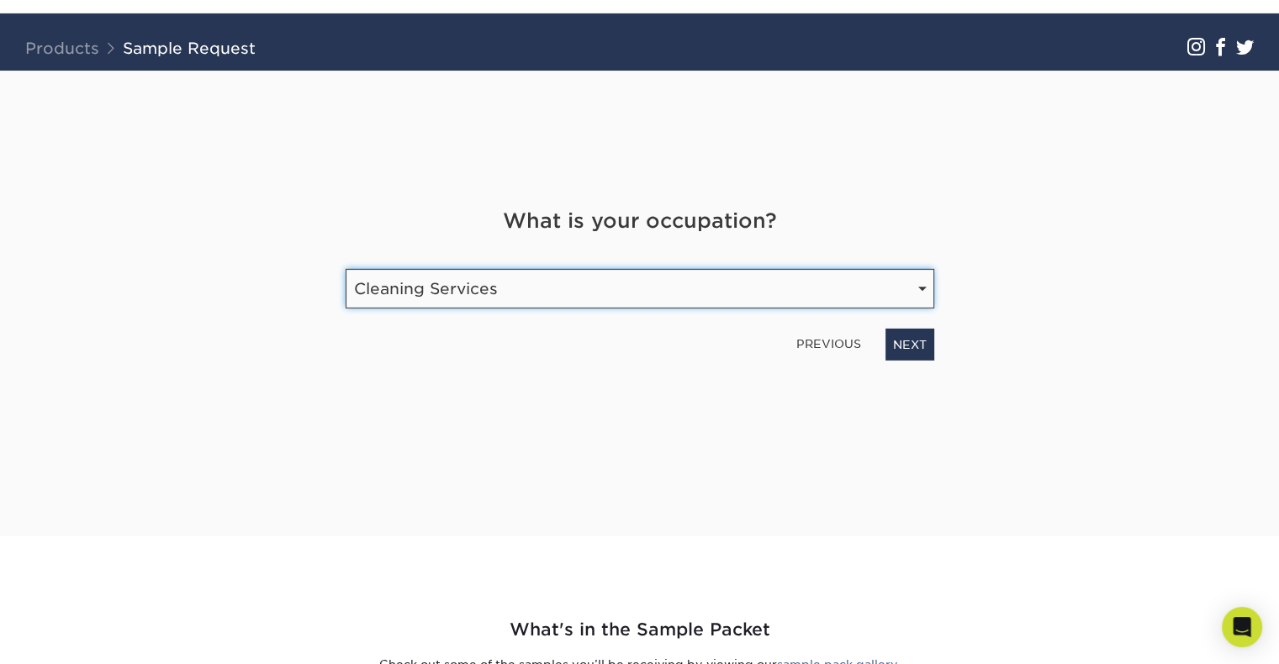
click at [457, 297] on select "Select Occupation Agency Automotive Blogger Cleaning Services Construction Educ…" at bounding box center [640, 289] width 589 height 40
click at [346, 269] on select "Select Occupation Agency Automotive Blogger Cleaning Services Construction Educ…" at bounding box center [640, 289] width 589 height 40
click at [455, 285] on select "Select Occupation Agency Automotive Blogger Cleaning Services Construction Educ…" at bounding box center [640, 289] width 589 height 40
select select "Entrepreneur"
click at [346, 269] on select "Select Occupation Agency Automotive Blogger Cleaning Services Construction Educ…" at bounding box center [640, 289] width 589 height 40
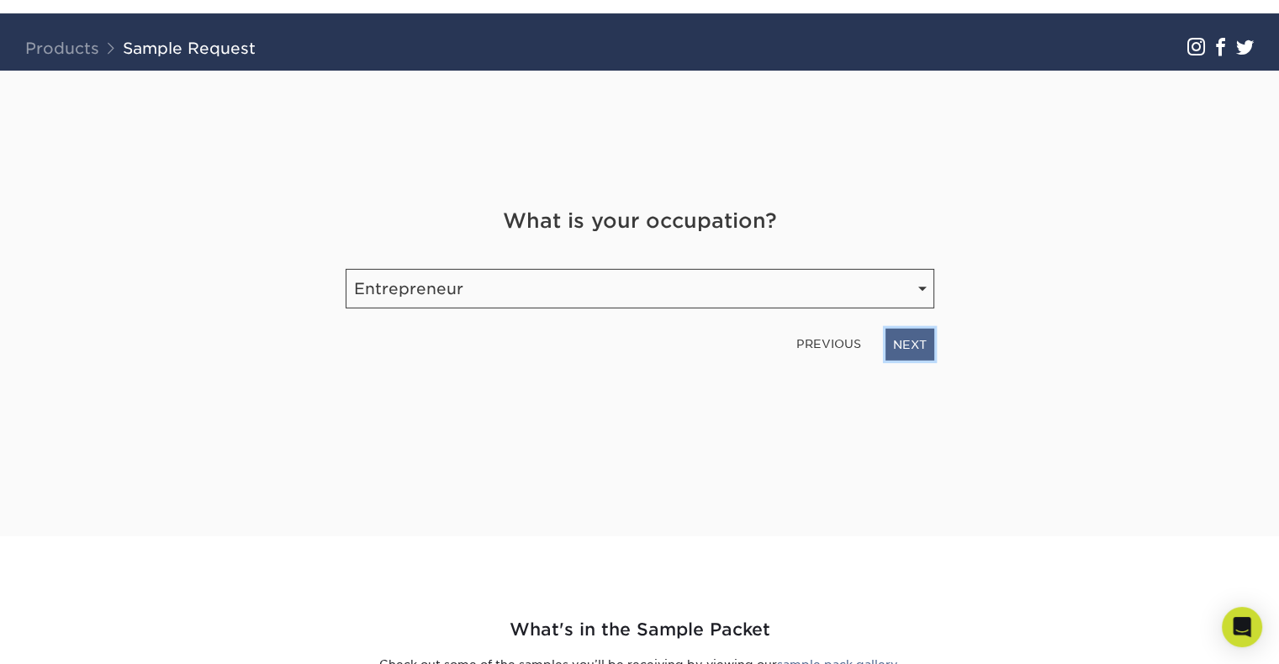
click at [907, 350] on link "NEXT" at bounding box center [910, 345] width 49 height 32
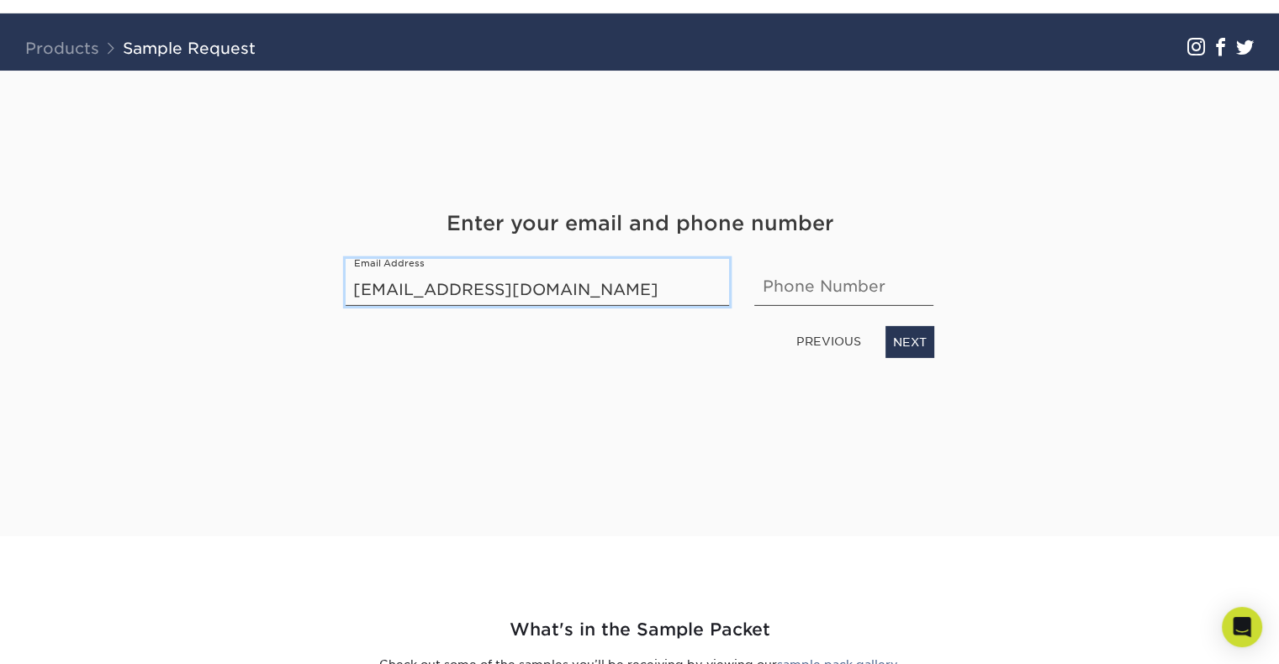
type input "wdesormeaux@optimumimmo.ca"
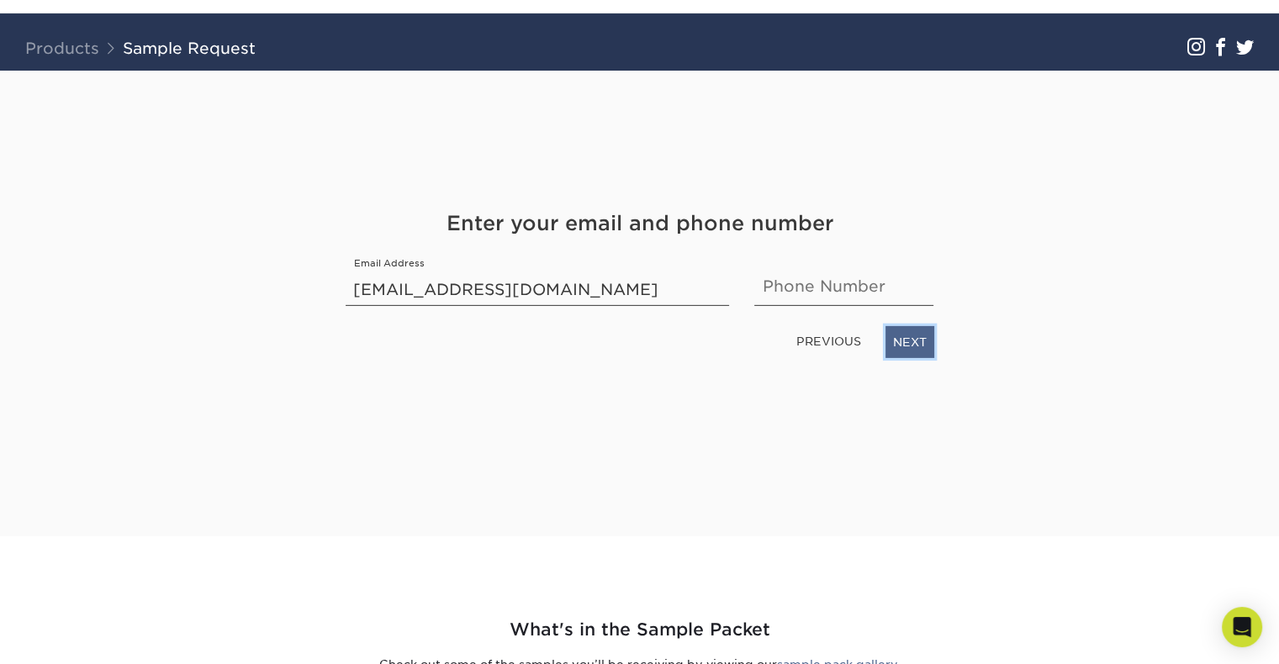
click at [920, 337] on link "NEXT" at bounding box center [910, 342] width 49 height 32
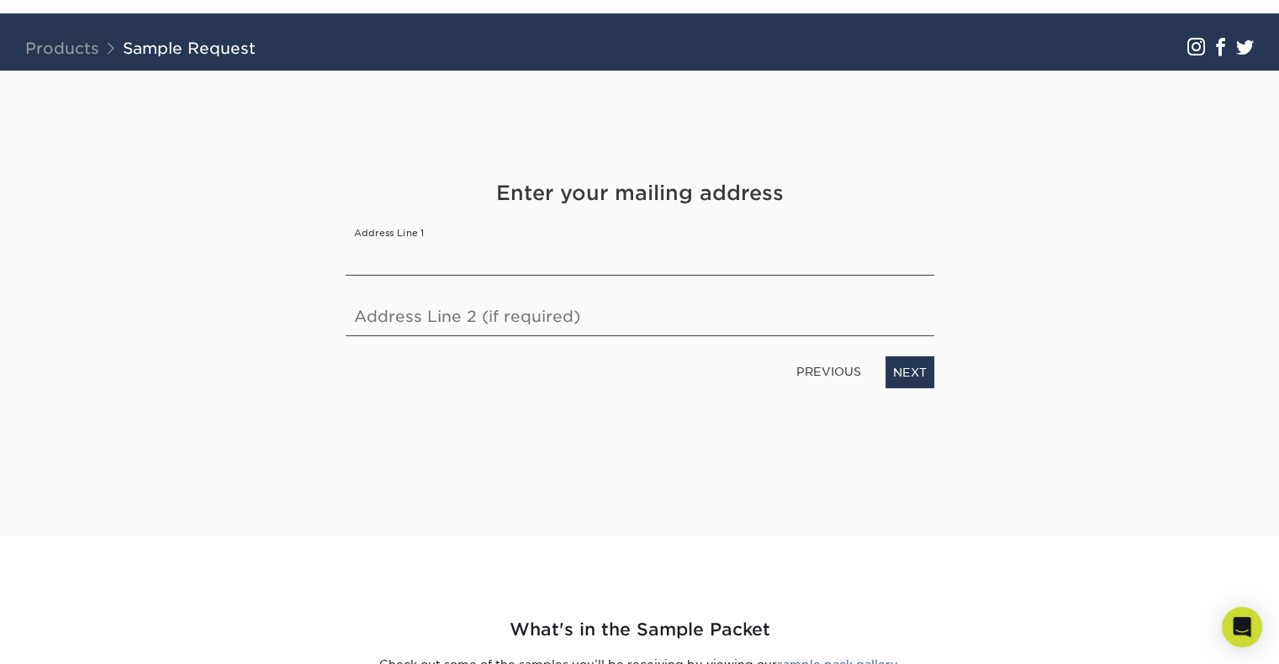
click at [828, 366] on link "PREVIOUS" at bounding box center [829, 371] width 78 height 27
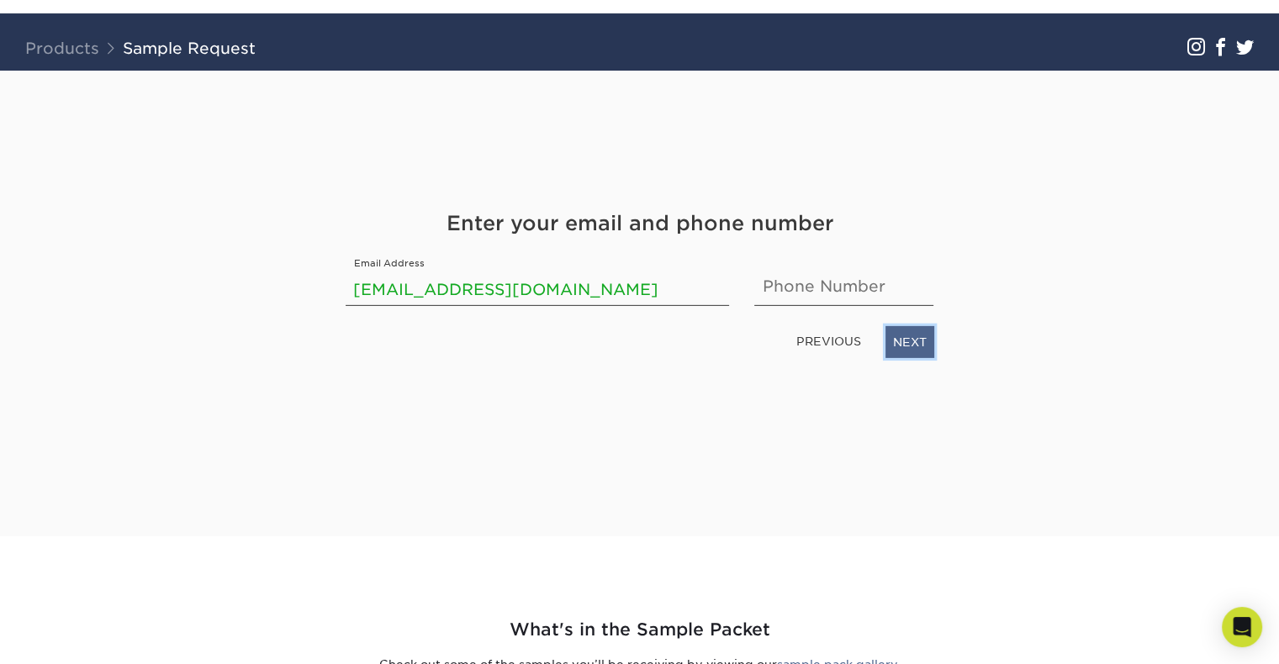
click at [897, 342] on link "NEXT" at bounding box center [910, 342] width 49 height 32
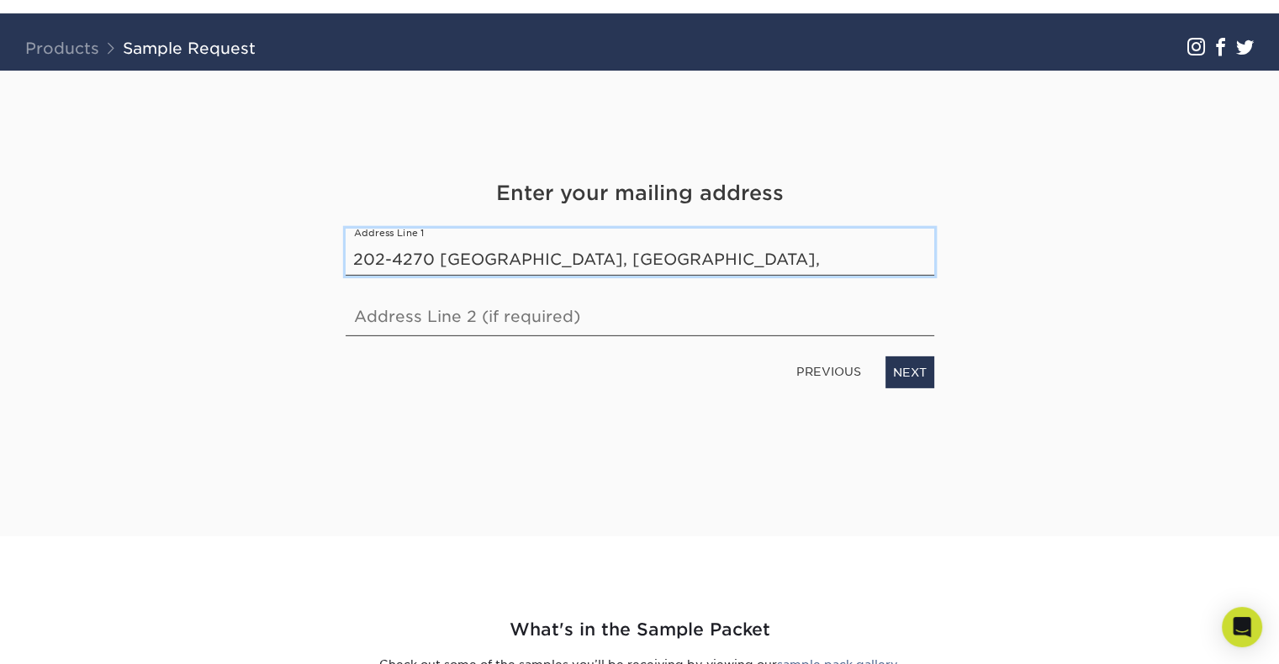
drag, startPoint x: 671, startPoint y: 268, endPoint x: 684, endPoint y: 266, distance: 12.9
click at [684, 266] on input "202-4270 boul Saint-Laurent, Montreal," at bounding box center [640, 252] width 589 height 47
paste input "QC H2W 1Z3"
type input "202-4270 boul Saint-Laurent, Montreal, QC H2W 1Z3"
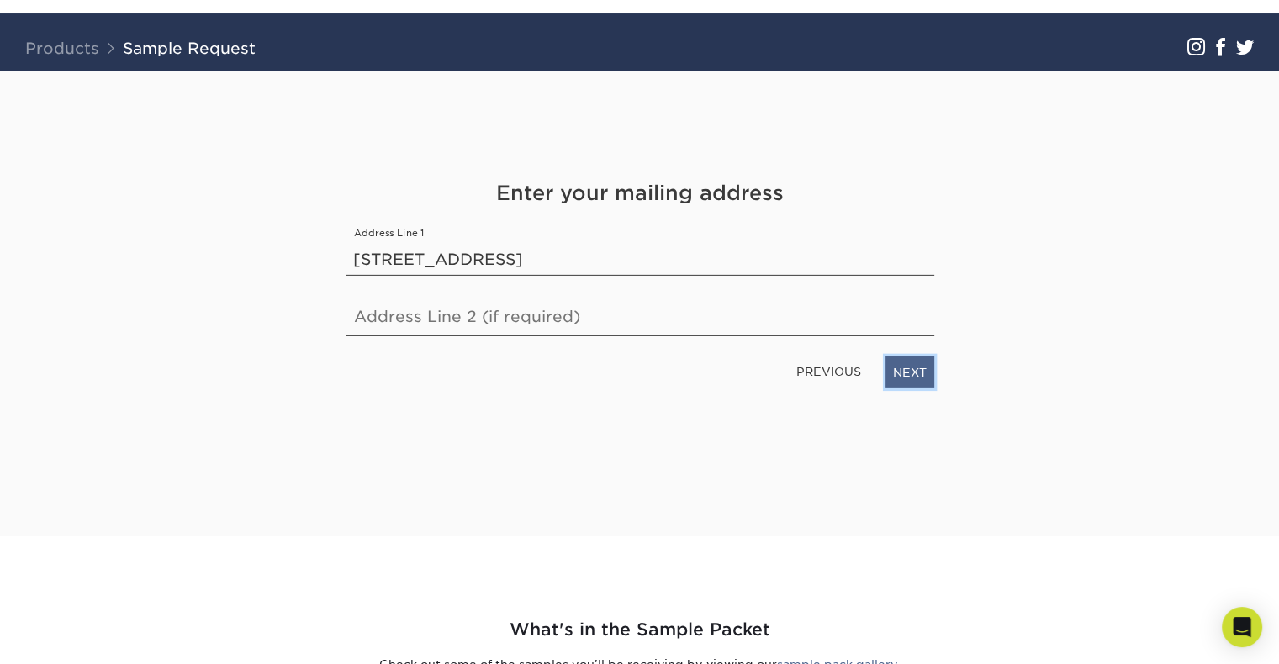
click at [923, 369] on link "NEXT" at bounding box center [910, 373] width 49 height 32
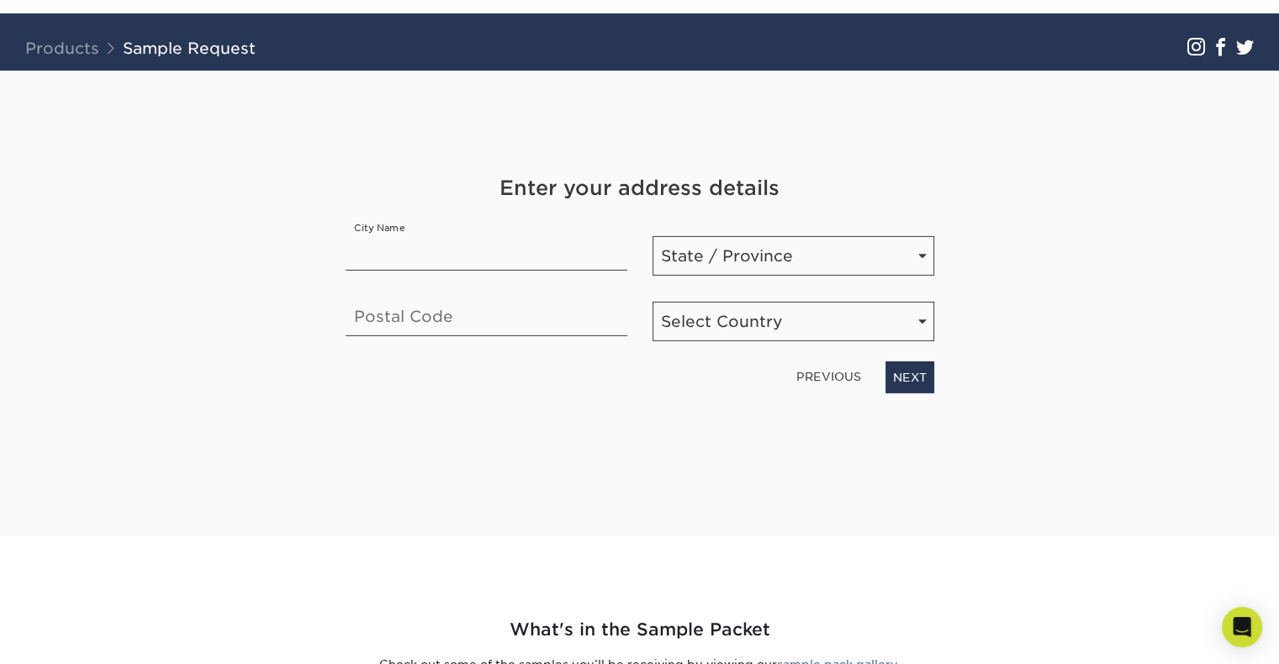
click at [838, 373] on link "PREVIOUS" at bounding box center [829, 376] width 78 height 27
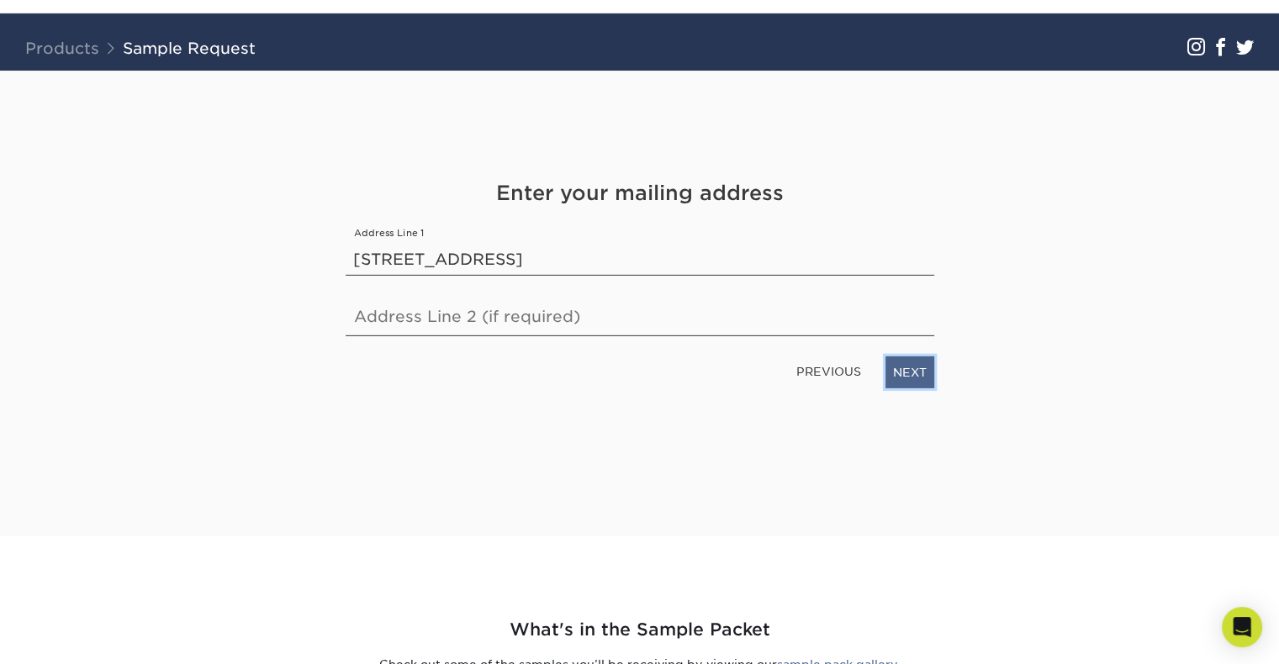
click at [891, 374] on link "NEXT" at bounding box center [910, 373] width 49 height 32
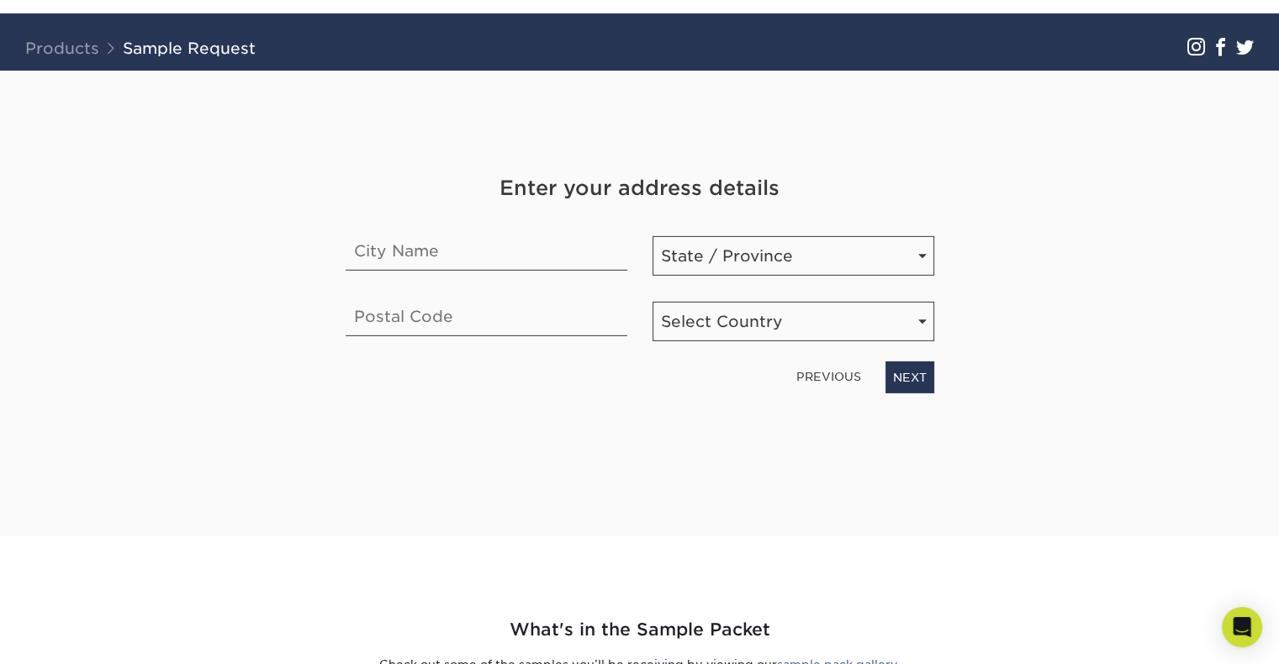
click at [582, 280] on div "Enter your address details City Name State / Province State / Province Alabama …" at bounding box center [640, 283] width 614 height 220
click at [575, 266] on input "text" at bounding box center [487, 247] width 282 height 47
type input "Montreal"
select select "QC"
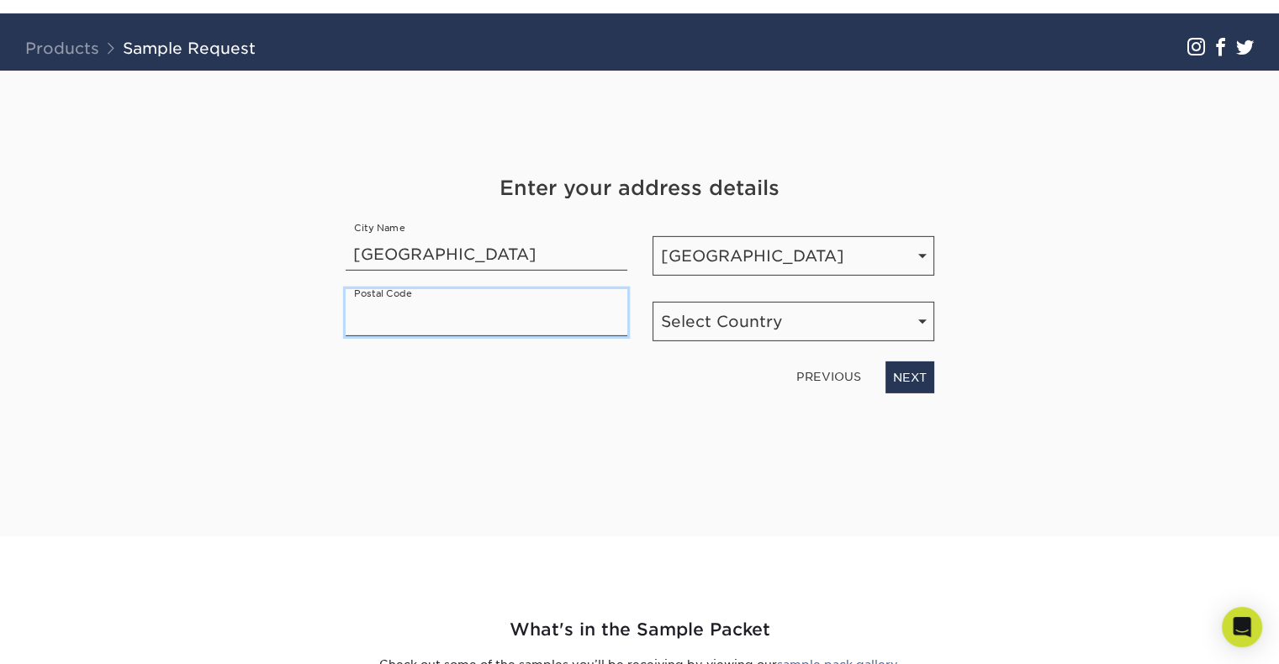
paste input ", QC H2W 1Z3"
drag, startPoint x: 394, startPoint y: 320, endPoint x: 96, endPoint y: 373, distance: 303.1
click at [96, 373] on section "Get Your Free Sample Pack See and feel the quality of our most popular products…" at bounding box center [639, 304] width 1279 height 466
type input "H2W 1Z3"
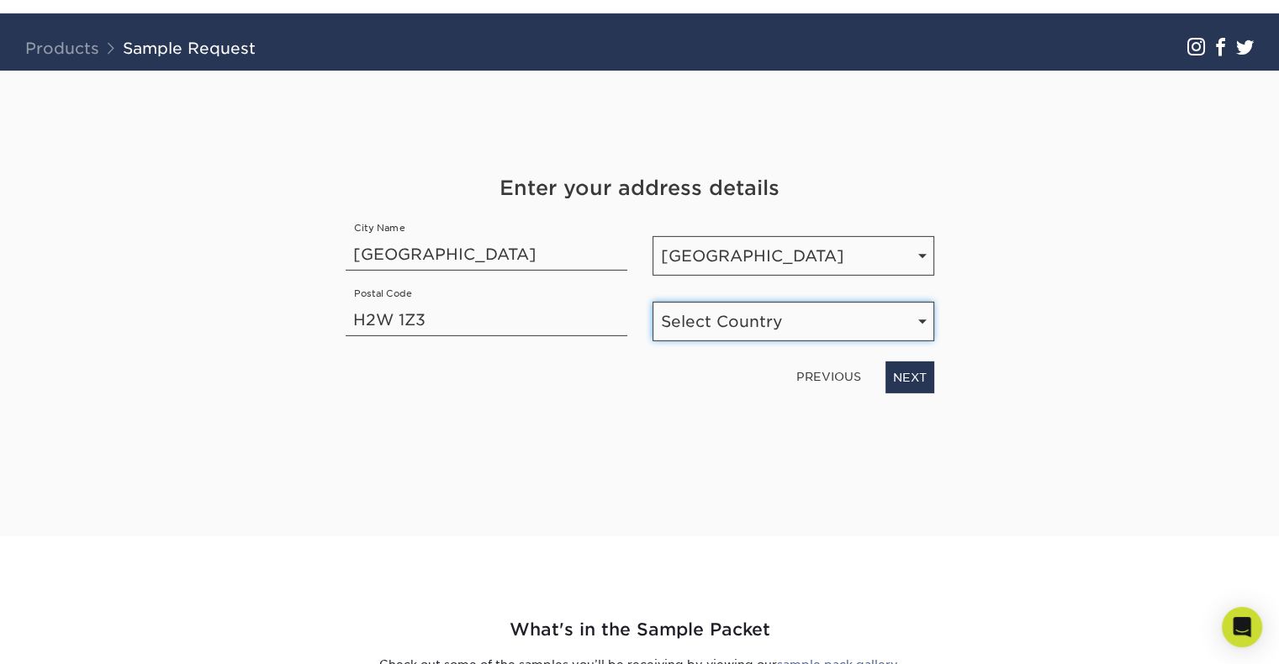
select select "CA"
click at [920, 386] on link "NEXT" at bounding box center [910, 378] width 49 height 32
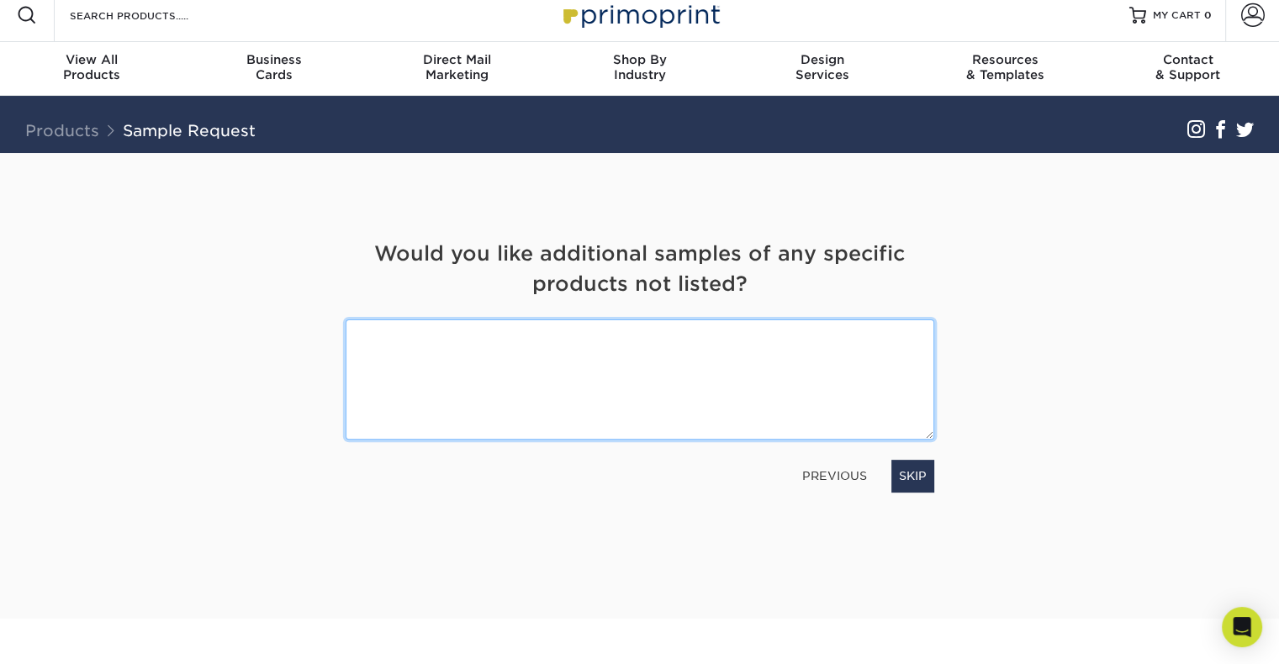
scroll to position [10, 0]
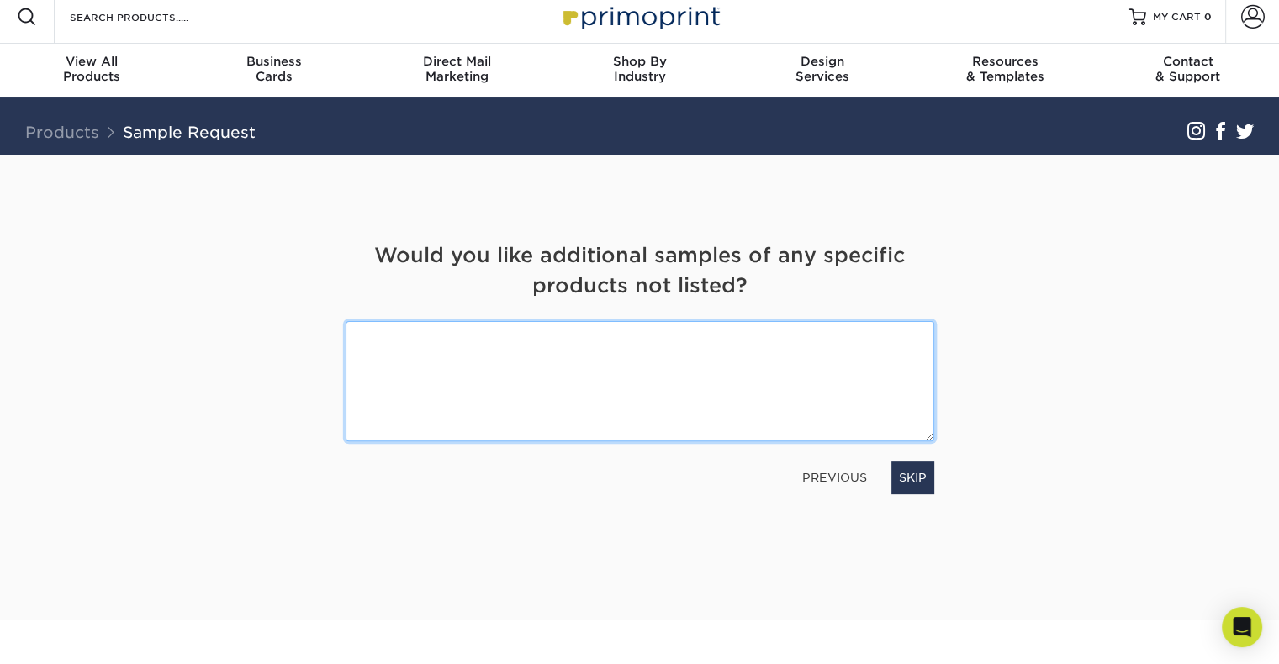
paste textarea "Premium Smooth Envelopes"
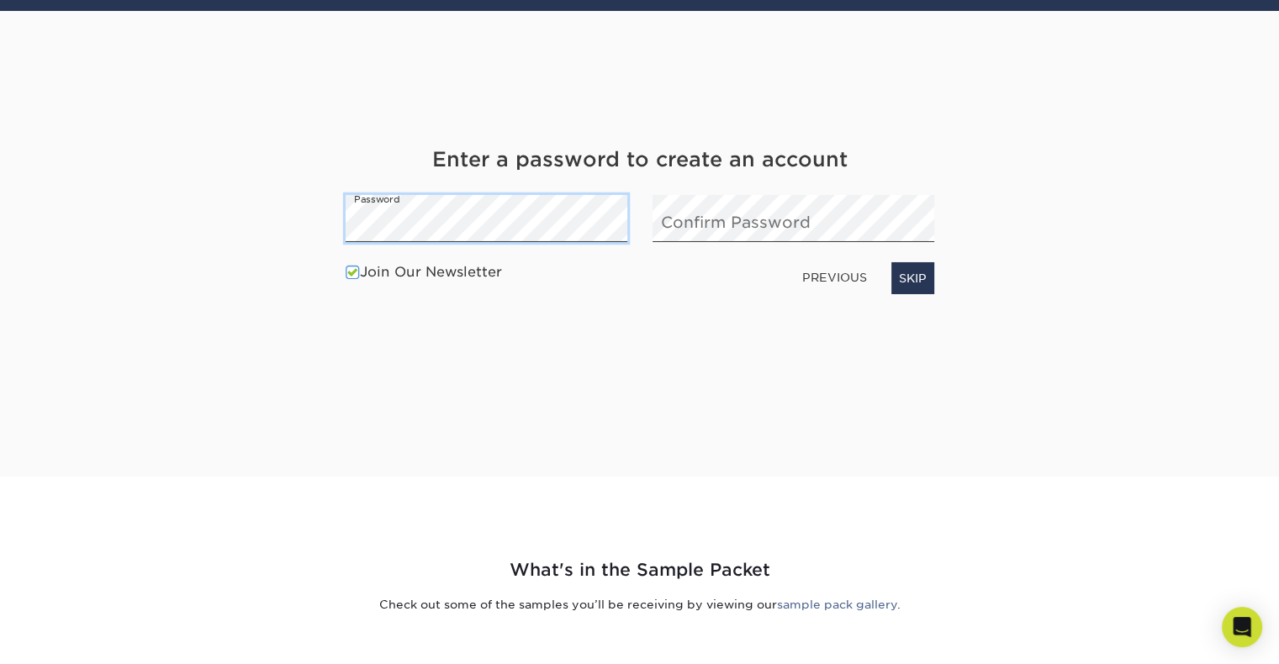
scroll to position [178, 0]
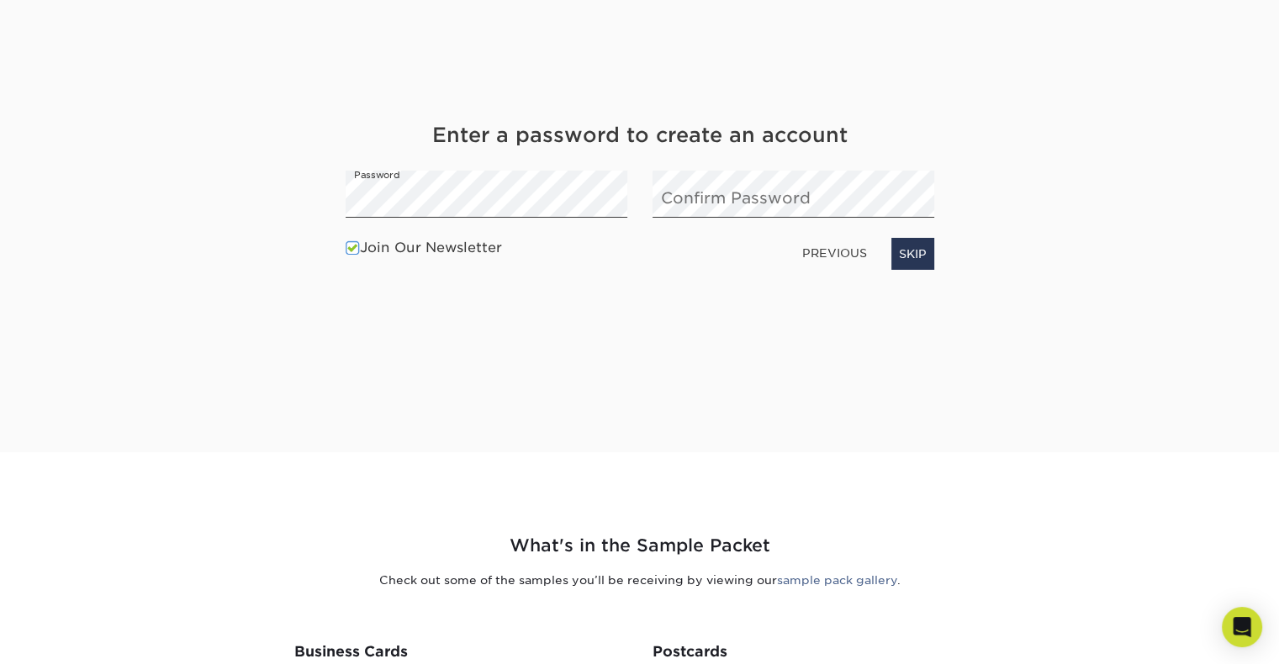
click at [359, 241] on label "Join Our Newsletter" at bounding box center [424, 248] width 156 height 20
click at [824, 248] on link "PREVIOUS" at bounding box center [835, 253] width 78 height 27
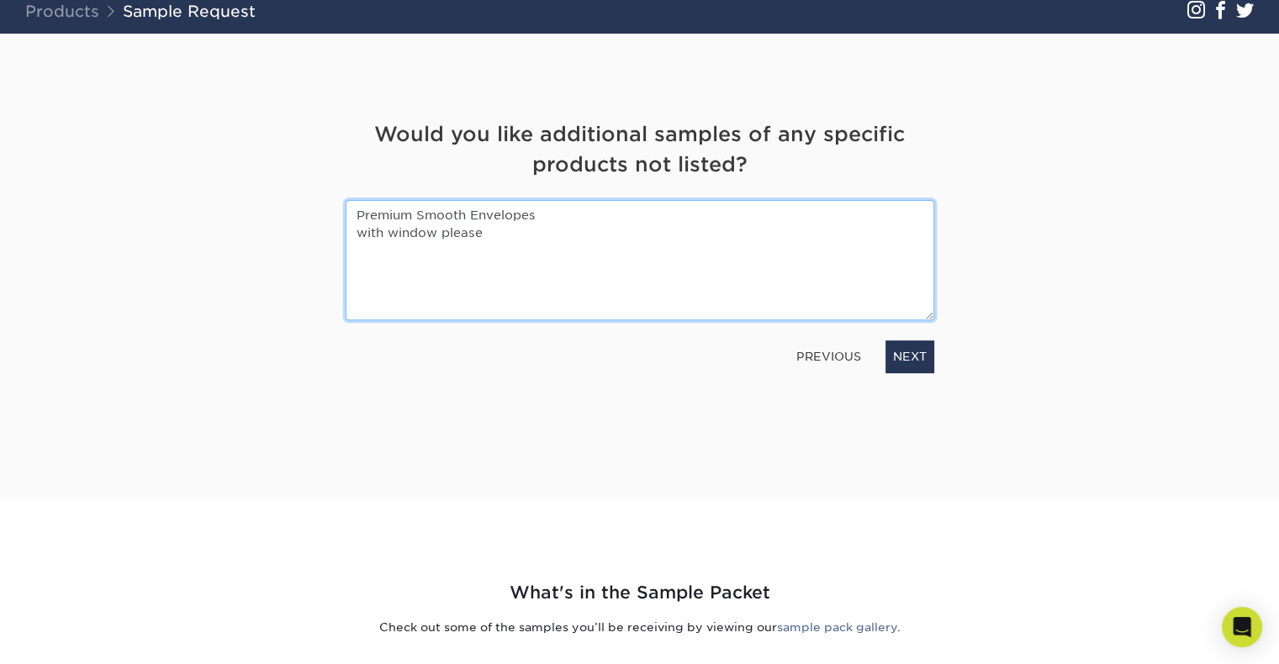
click at [698, 220] on textarea "Premium Smooth Envelopes with window please" at bounding box center [640, 260] width 589 height 120
click at [549, 242] on textarea "Premium Smooth Envelopes #10 with window please" at bounding box center [640, 260] width 589 height 120
type textarea "Premium Smooth Envelopes #10 with window please"
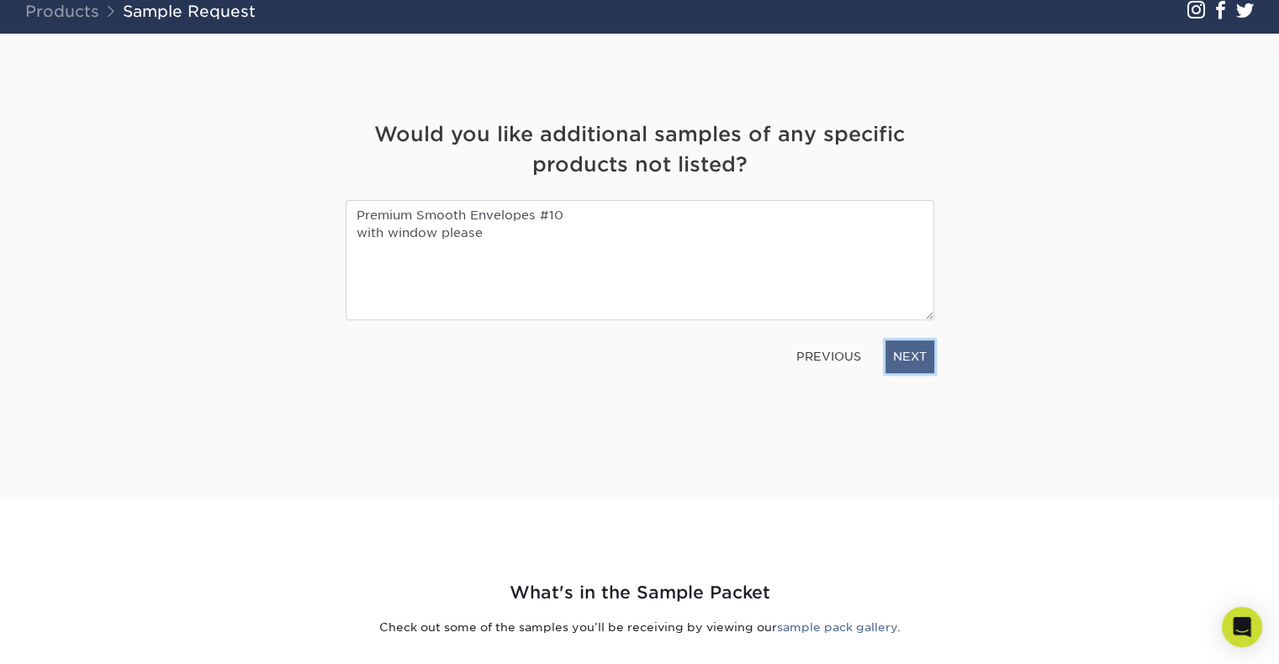
click at [898, 346] on link "NEXT" at bounding box center [910, 357] width 49 height 32
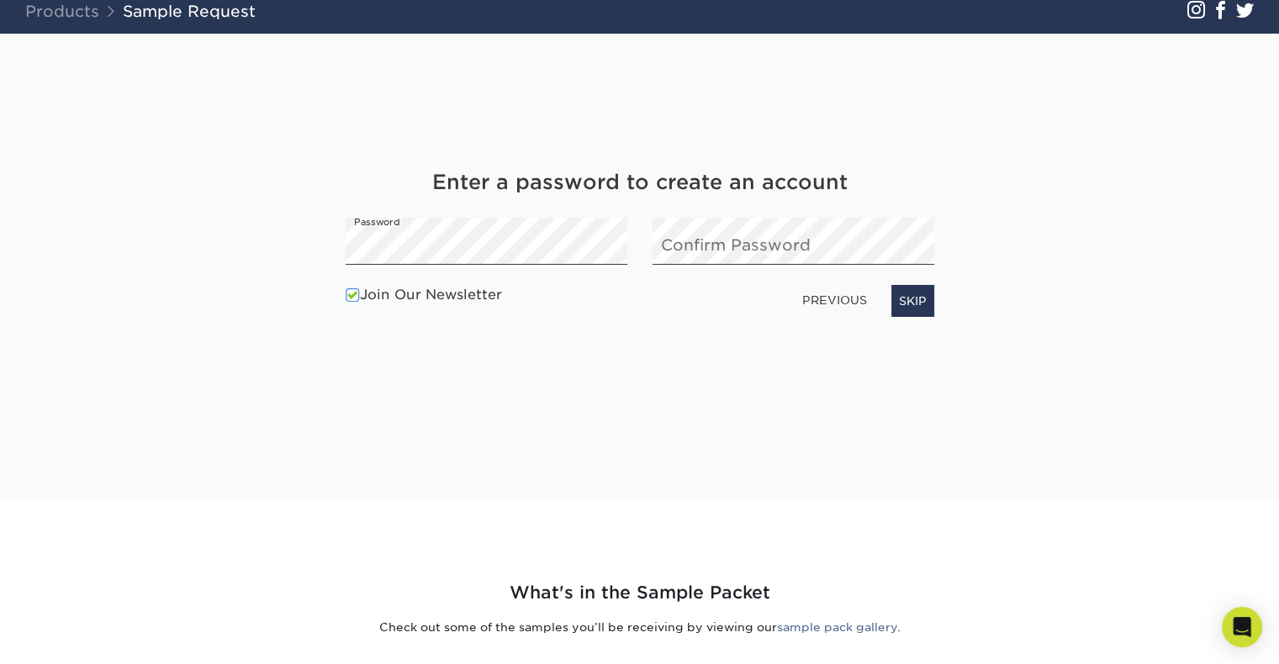
click at [457, 308] on div "Join Our Newsletter" at bounding box center [424, 298] width 156 height 27
click at [517, 288] on div "Join Our Newsletter" at bounding box center [434, 298] width 177 height 27
click at [472, 295] on label "Join Our Newsletter" at bounding box center [424, 295] width 156 height 20
click at [0, 0] on input "Join Our Newsletter" at bounding box center [0, 0] width 0 height 0
click at [907, 306] on link "SKIP" at bounding box center [912, 301] width 43 height 32
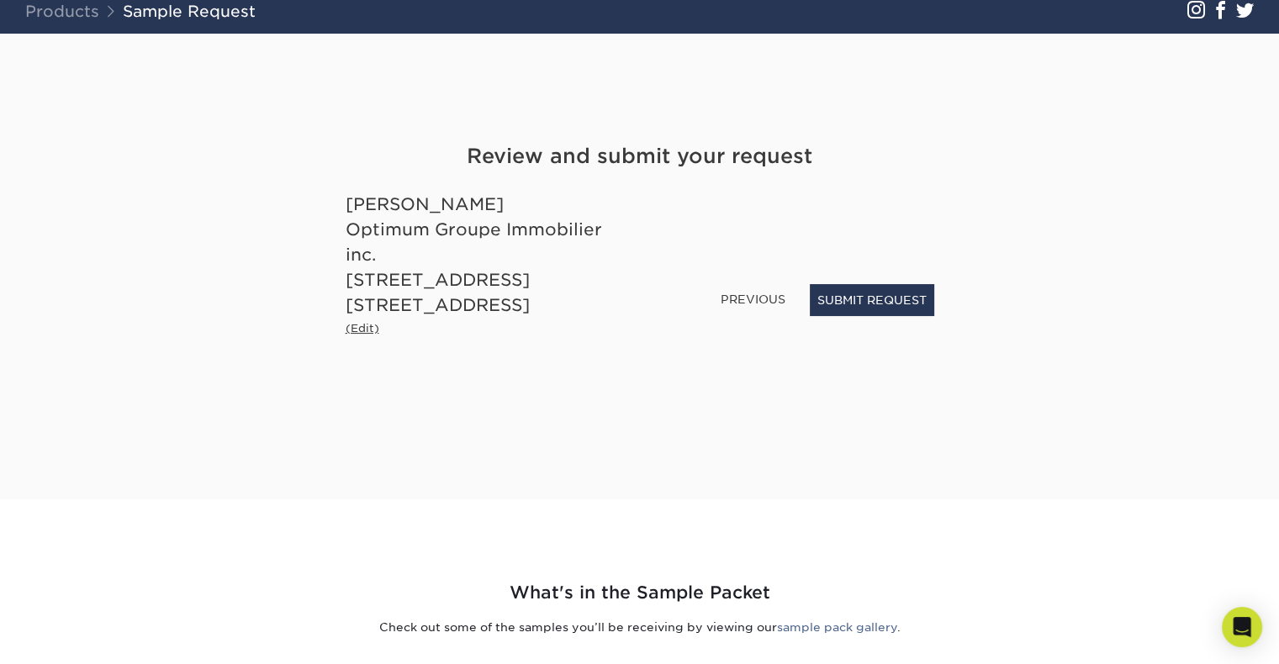
click at [365, 335] on small "(Edit)" at bounding box center [363, 328] width 34 height 13
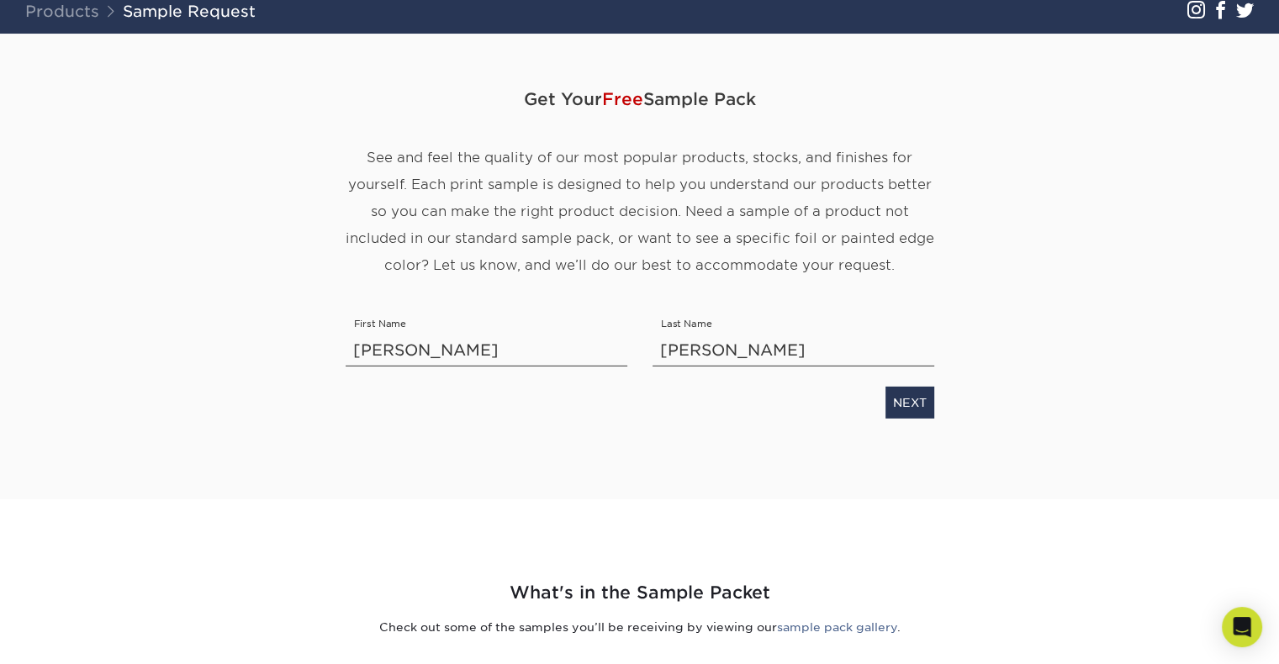
click at [861, 391] on div "NEXT" at bounding box center [640, 399] width 614 height 39
click at [893, 397] on link "NEXT" at bounding box center [910, 403] width 49 height 32
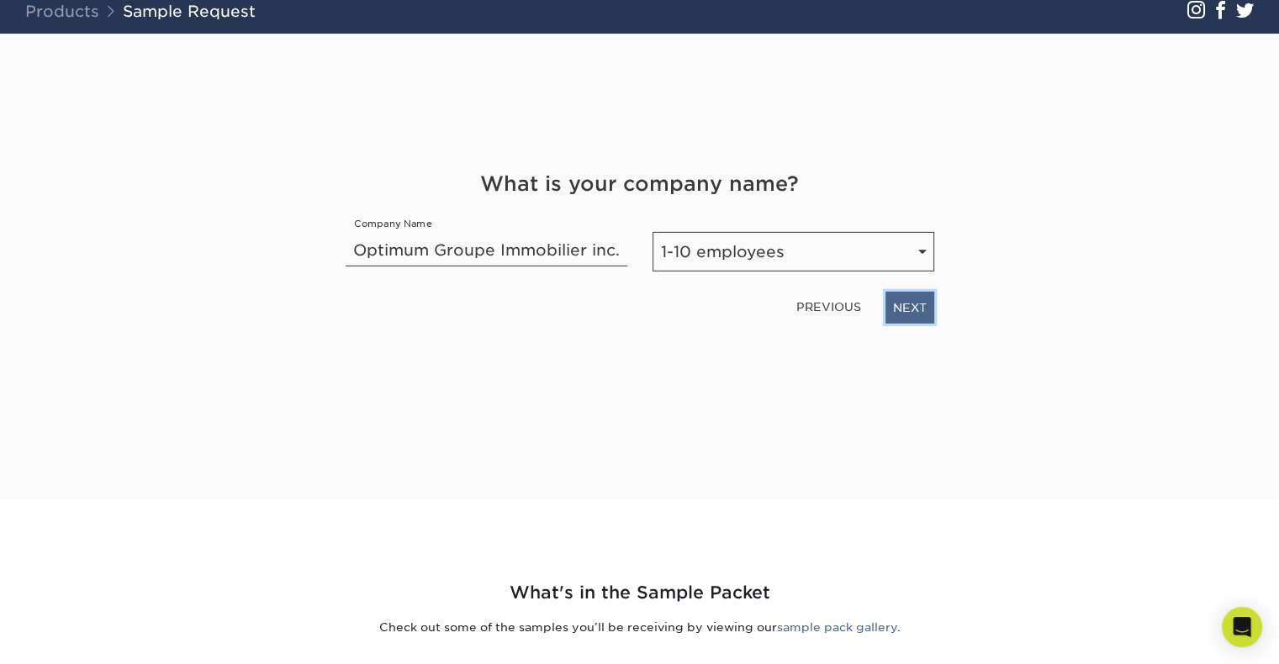
scroll to position [0, 0]
click at [914, 308] on link "NEXT" at bounding box center [910, 308] width 49 height 32
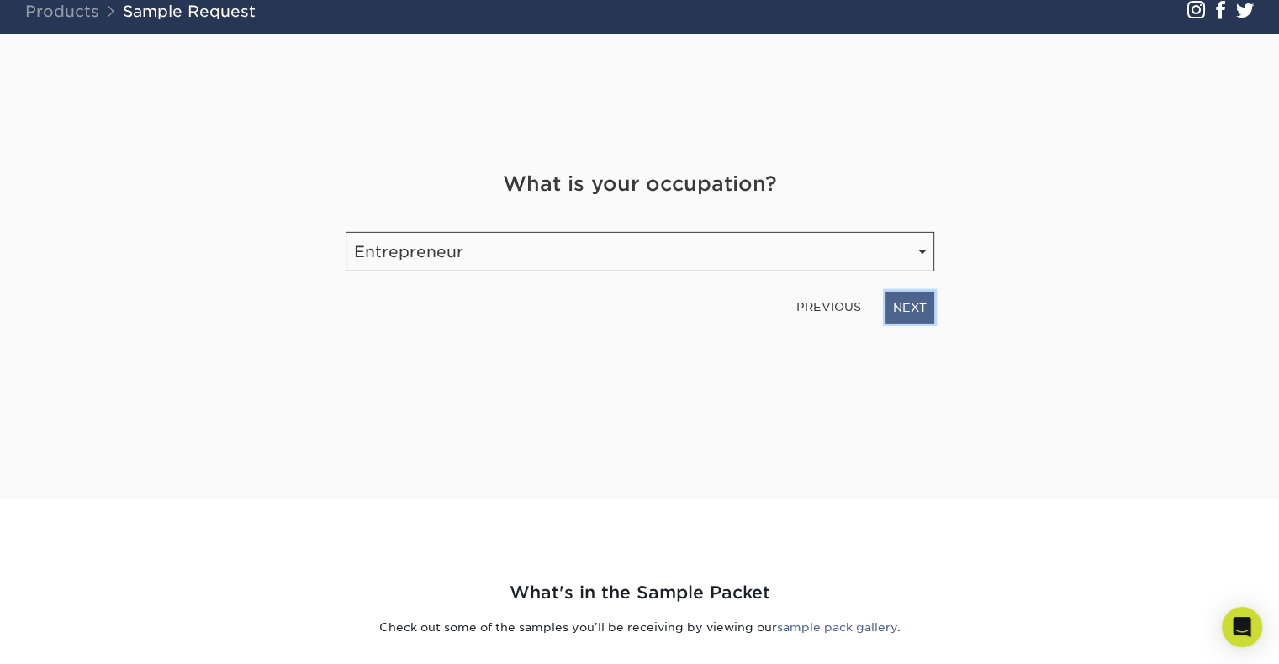
click at [908, 310] on link "NEXT" at bounding box center [910, 308] width 49 height 32
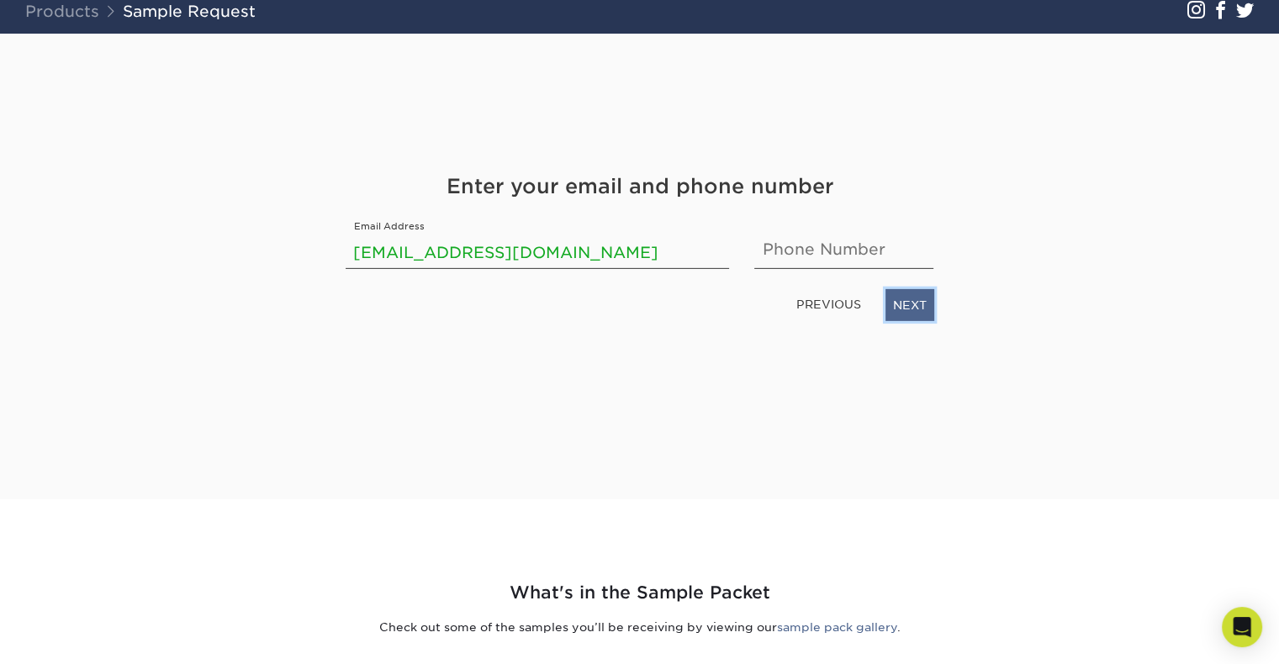
click at [907, 312] on link "NEXT" at bounding box center [910, 305] width 49 height 32
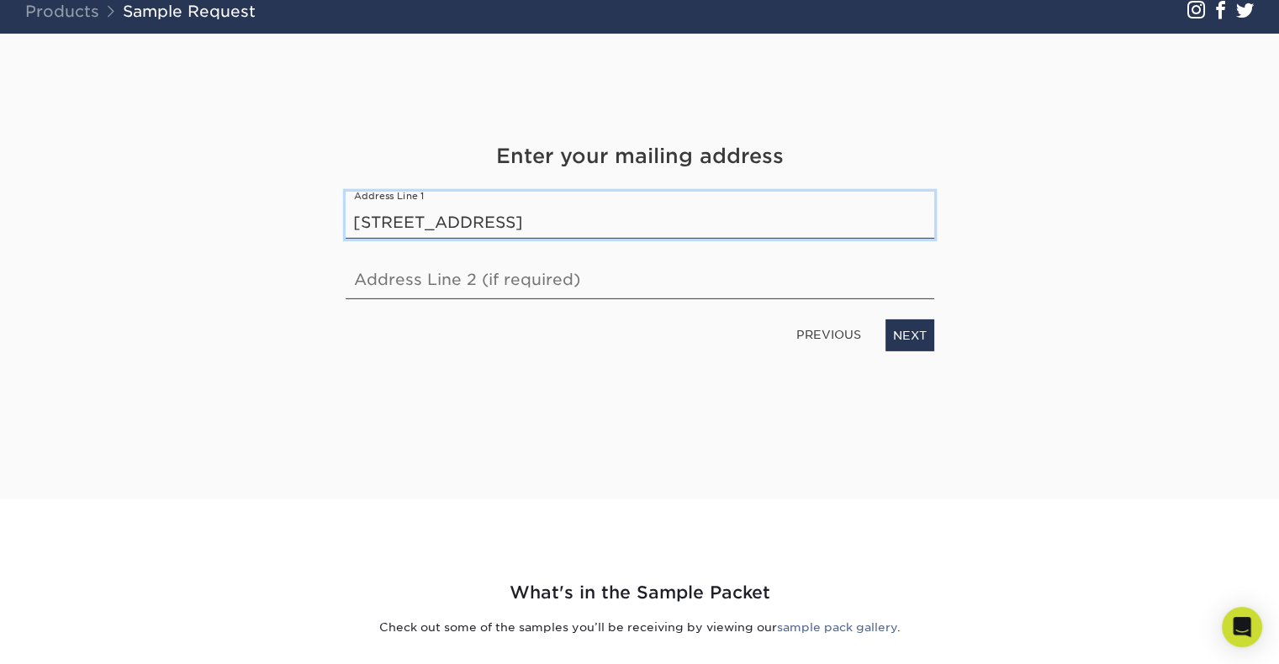
drag, startPoint x: 813, startPoint y: 218, endPoint x: 594, endPoint y: 236, distance: 220.3
click at [594, 236] on input "202-4270 boul Saint-Laurent, Montreal, QC H2W 1Z3" at bounding box center [640, 215] width 589 height 47
type input "202-4270 boul Saint-Laurent"
click at [935, 323] on div "PREVIOUS NEXT" at bounding box center [640, 332] width 614 height 39
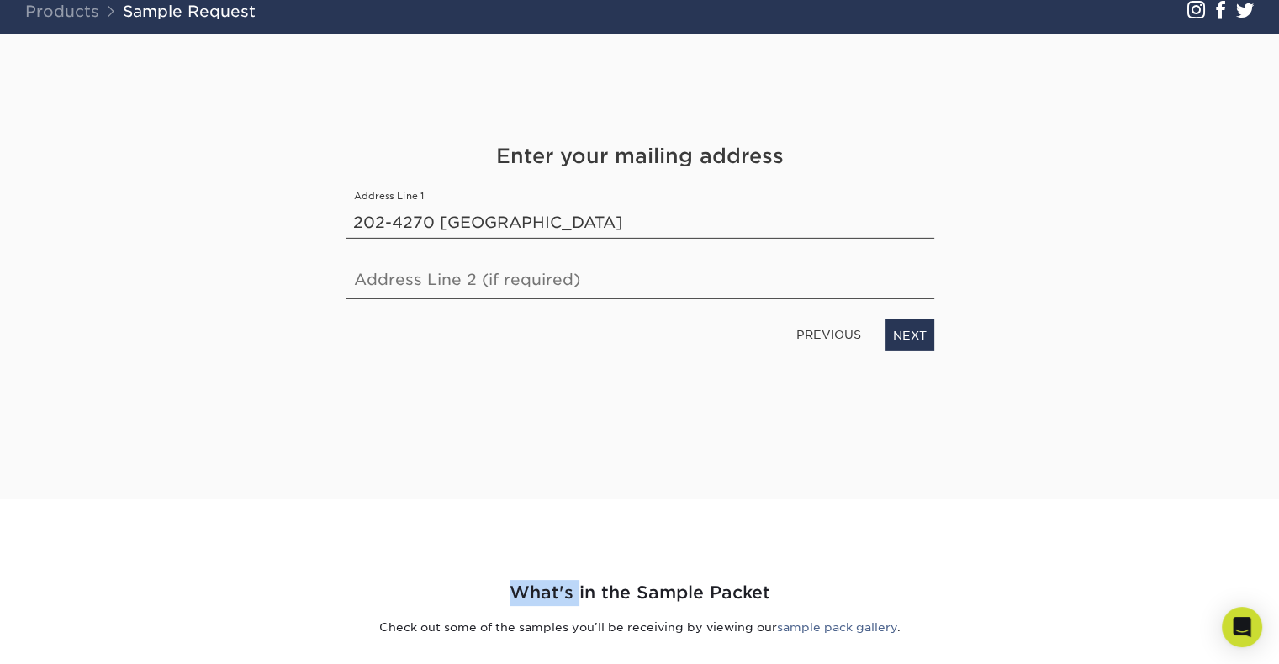
click at [935, 323] on div "PREVIOUS NEXT" at bounding box center [640, 332] width 614 height 39
click at [912, 325] on link "NEXT" at bounding box center [910, 336] width 49 height 32
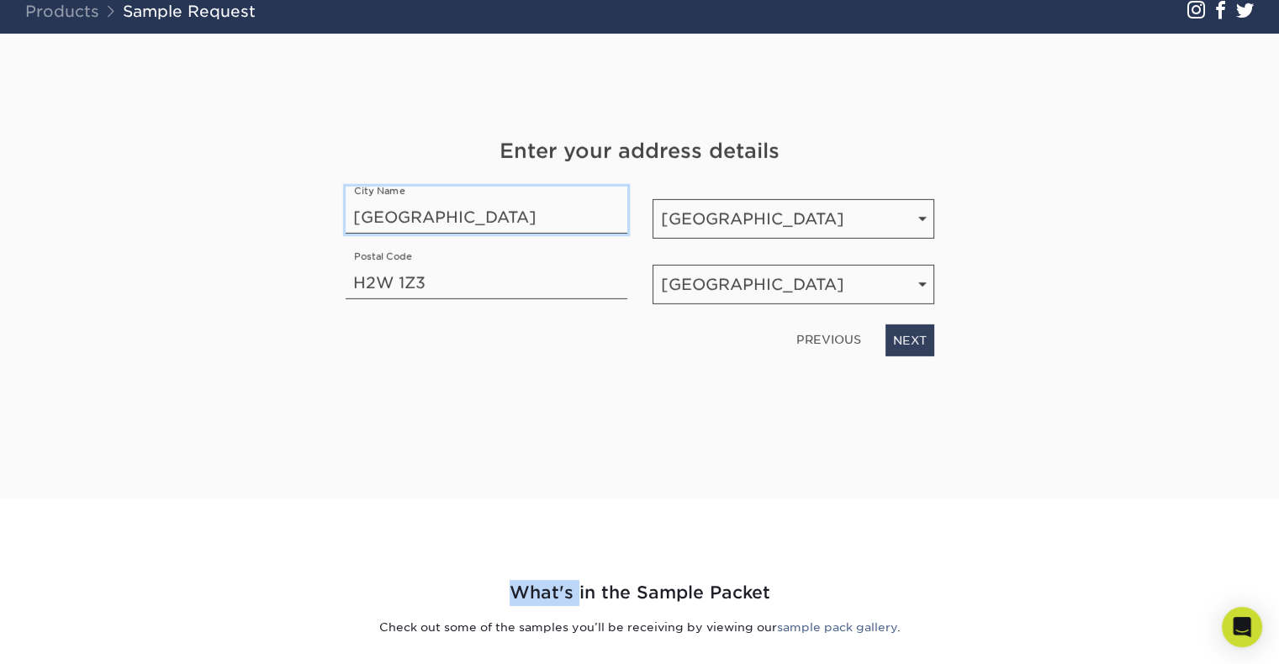
click at [912, 325] on link "NEXT" at bounding box center [910, 341] width 49 height 32
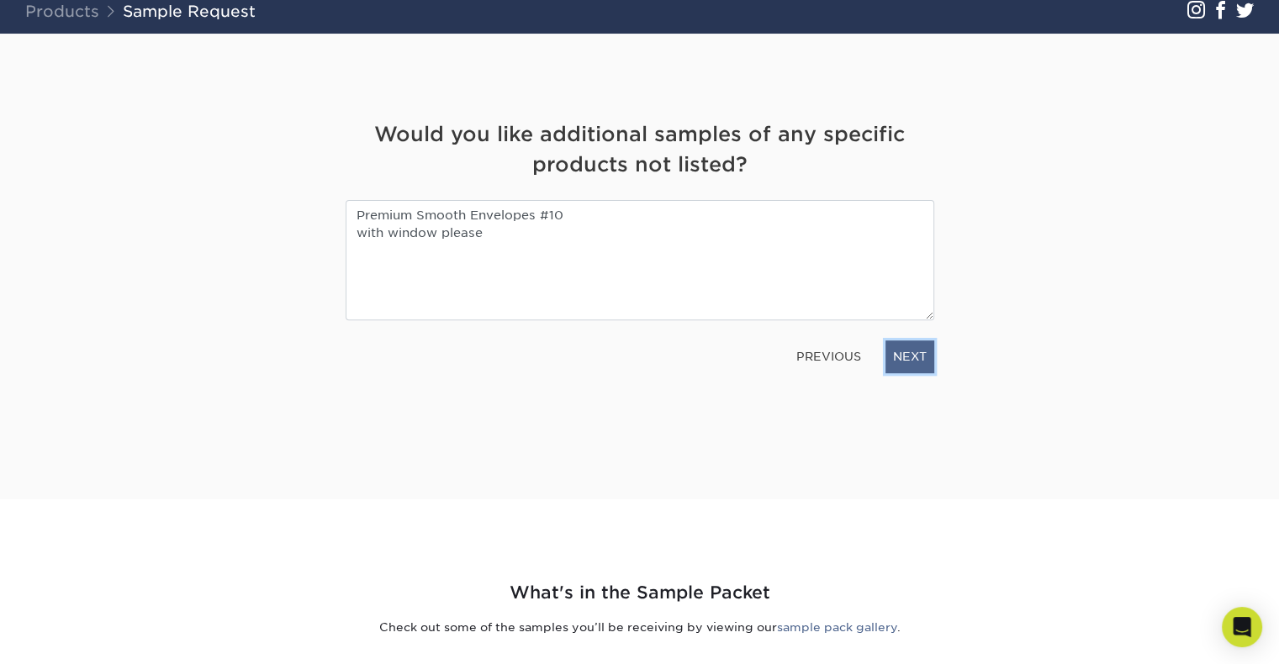
click at [917, 349] on link "NEXT" at bounding box center [910, 357] width 49 height 32
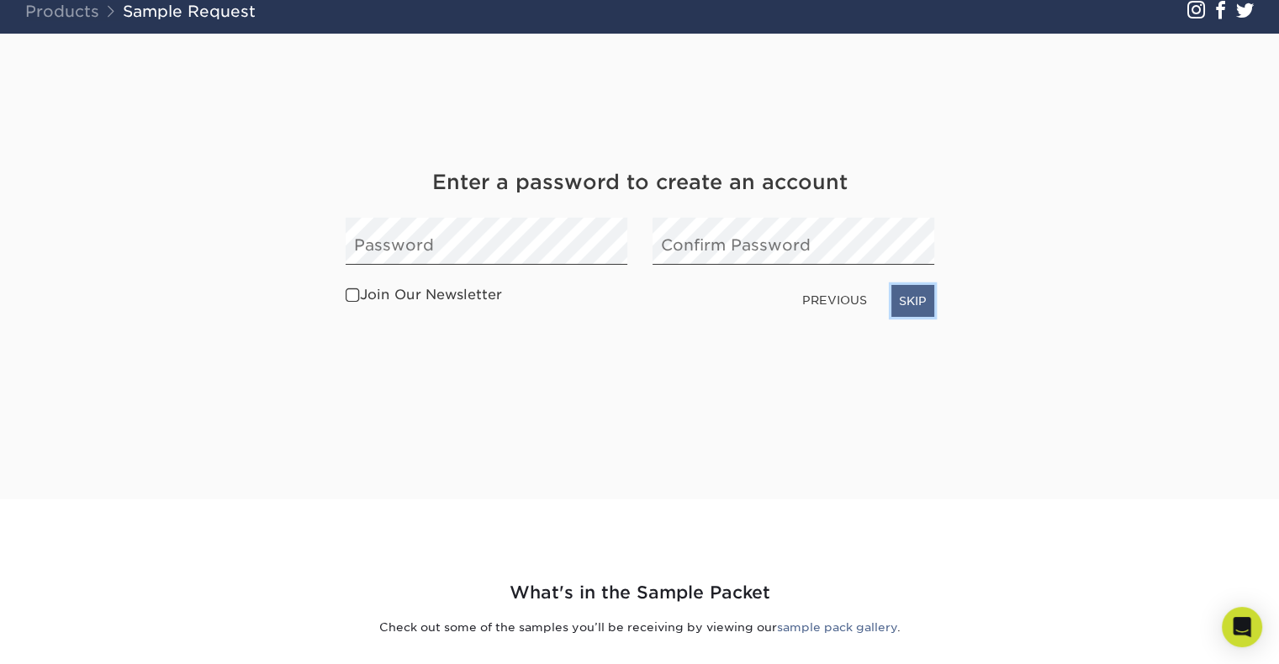
click at [918, 307] on link "SKIP" at bounding box center [912, 301] width 43 height 32
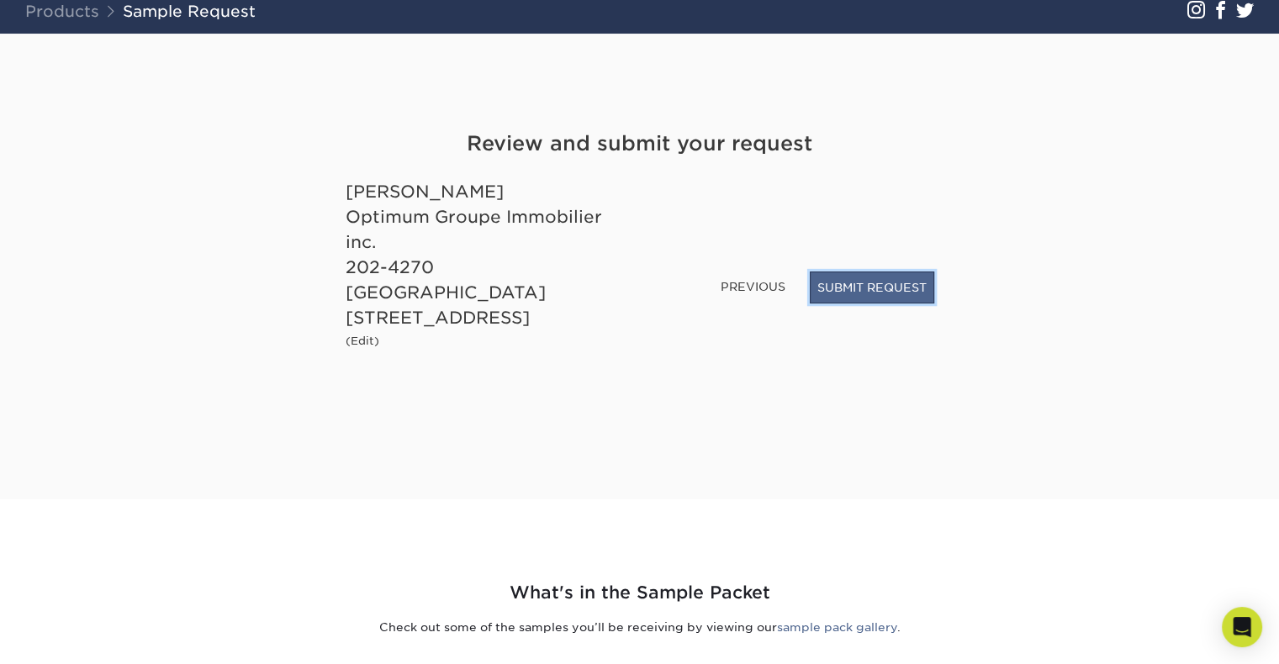
click at [886, 304] on button "SUBMIT REQUEST" at bounding box center [872, 288] width 124 height 32
